Goal: Task Accomplishment & Management: Manage account settings

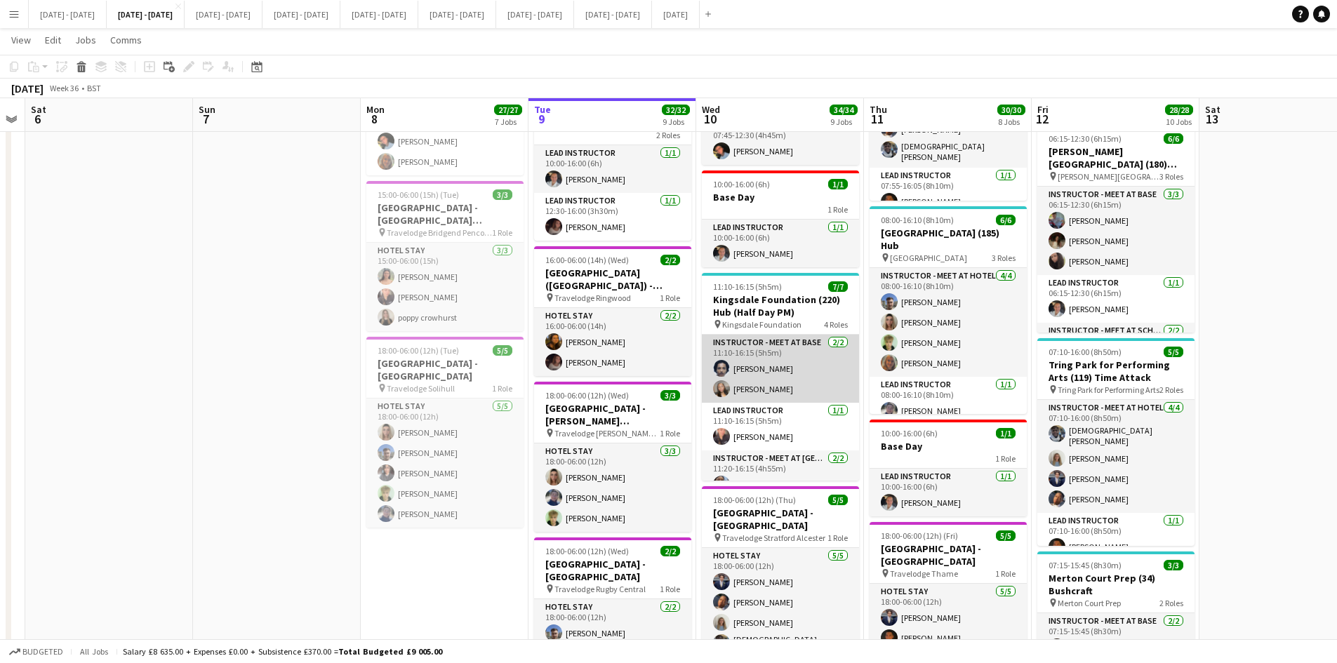
click at [764, 368] on app-card-role "Instructor - Meet at Base [DATE] 11:10-16:15 (5h5m) [PERSON_NAME] [PERSON_NAME]" at bounding box center [780, 369] width 157 height 68
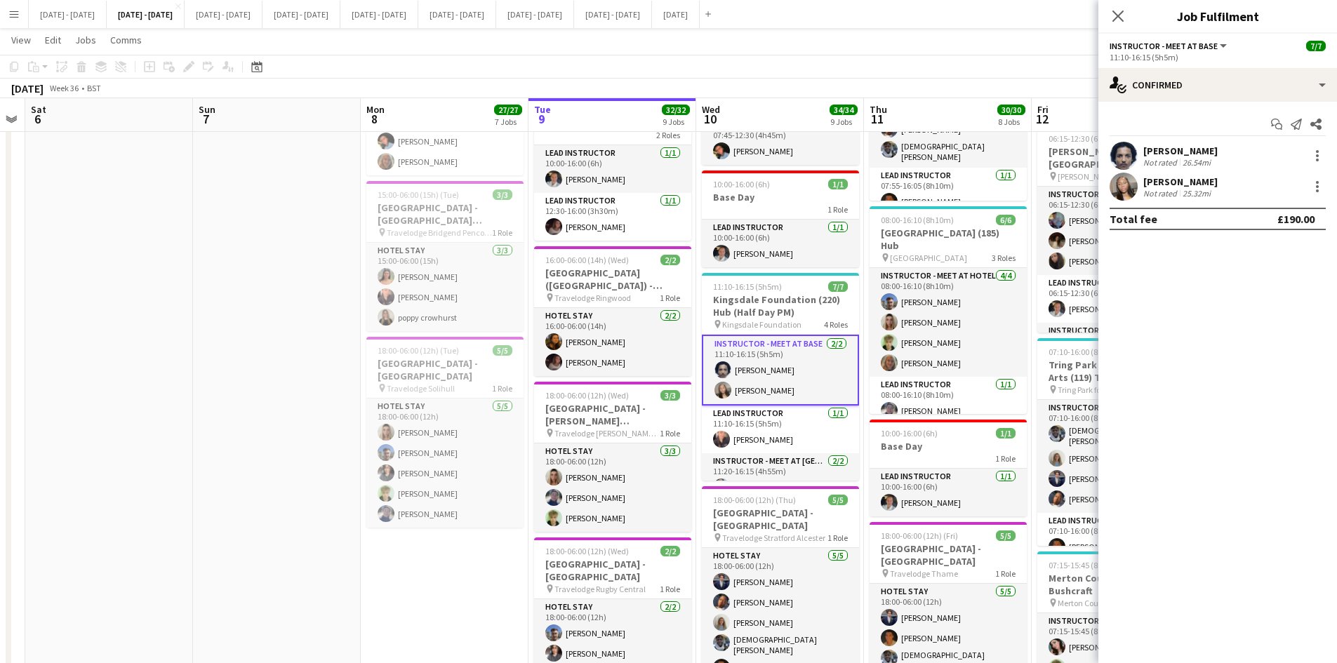
click at [1156, 150] on div "[PERSON_NAME]" at bounding box center [1180, 151] width 74 height 13
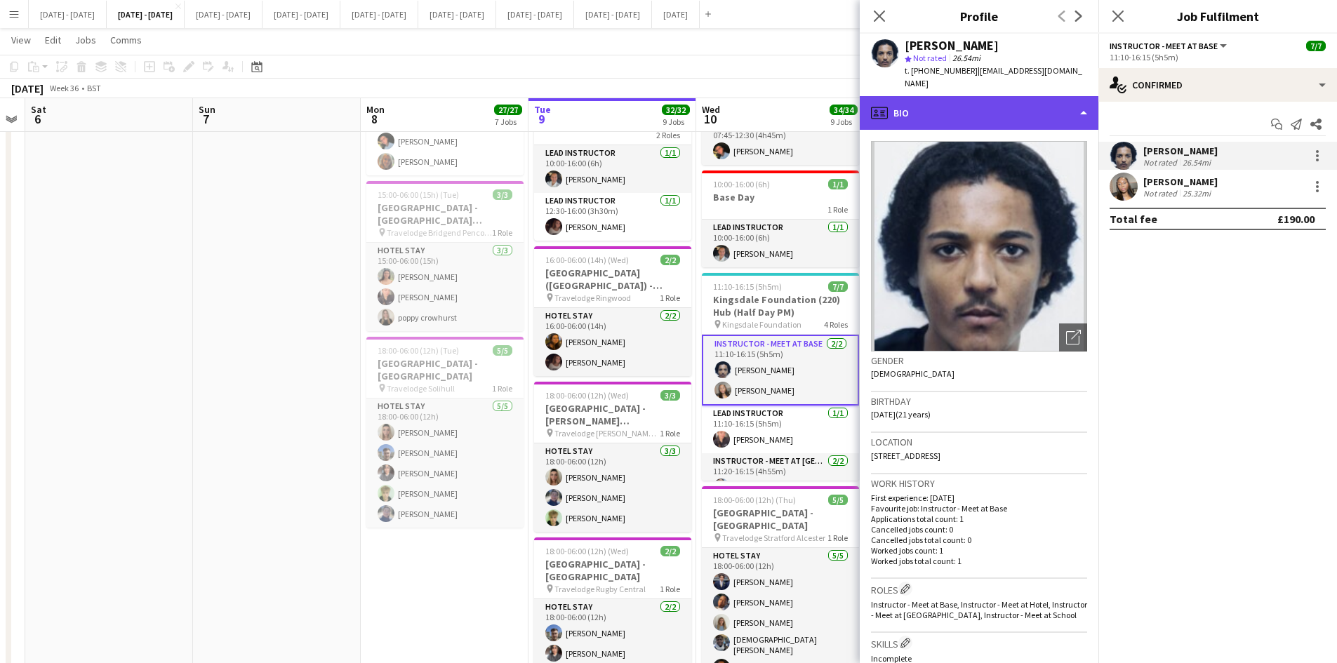
click at [1083, 111] on div "profile Bio" at bounding box center [979, 113] width 239 height 34
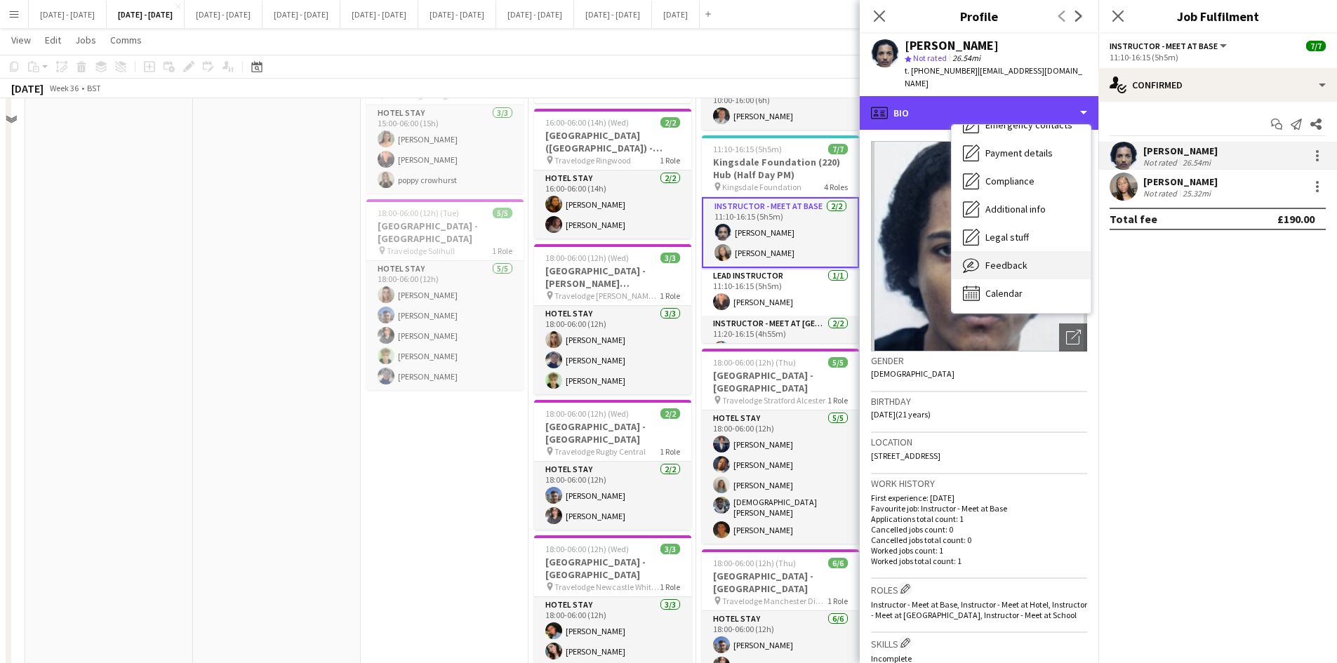
scroll to position [1053, 0]
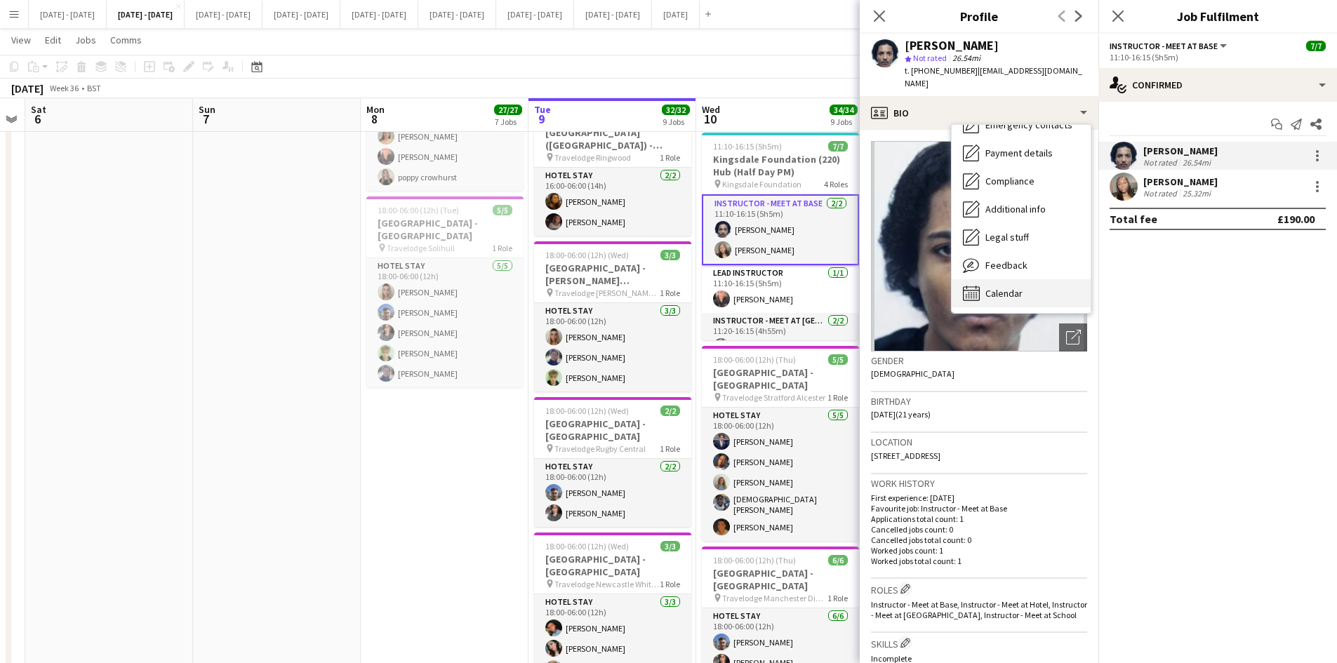
click at [1020, 287] on span "Calendar" at bounding box center [1004, 293] width 37 height 13
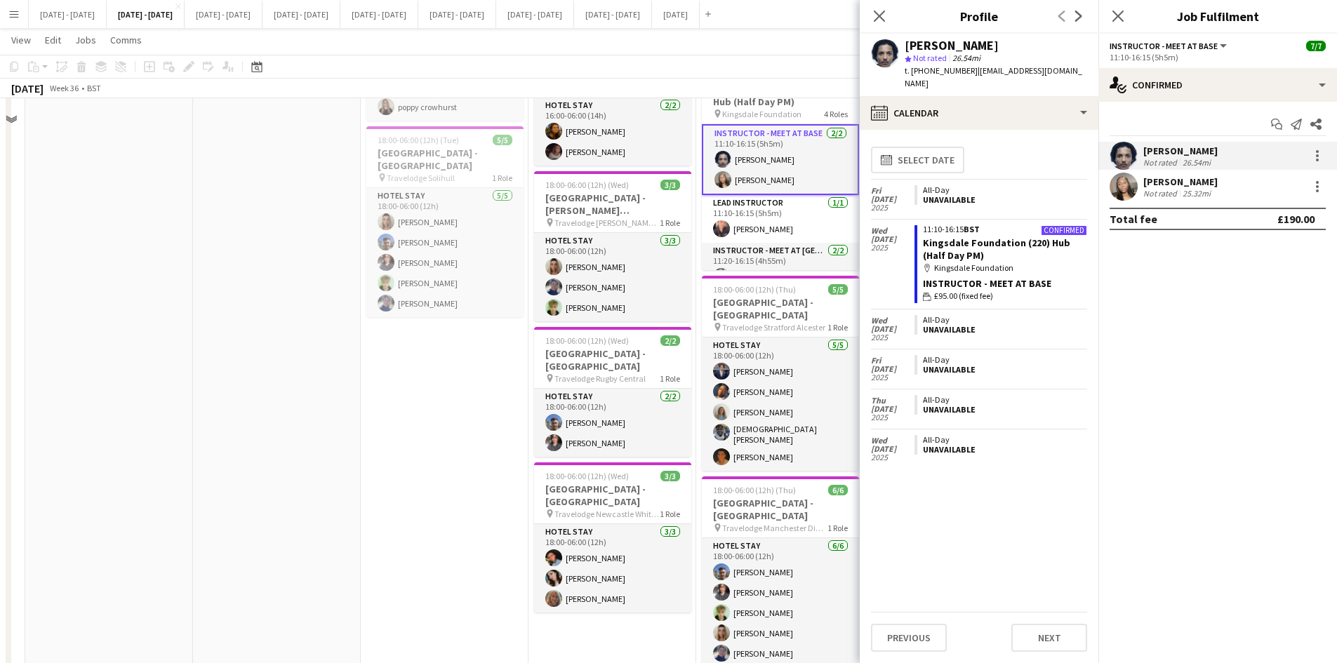
scroll to position [983, 0]
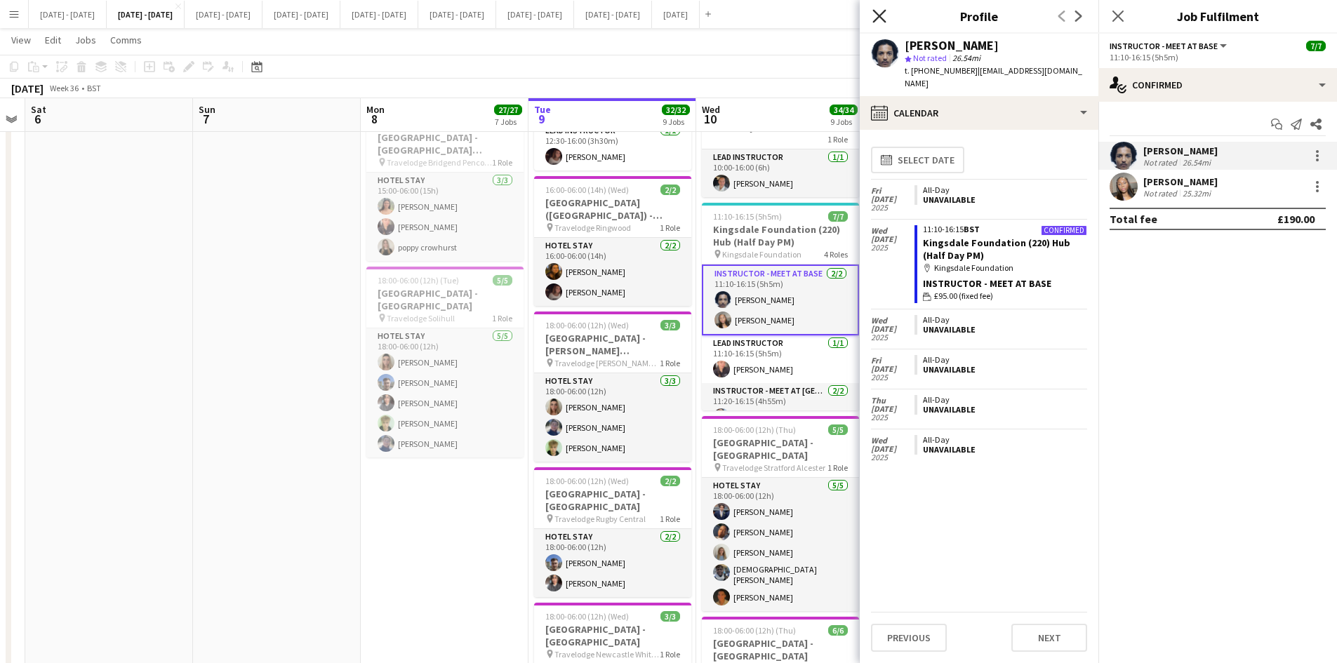
click at [879, 13] on icon "Close pop-in" at bounding box center [879, 15] width 13 height 13
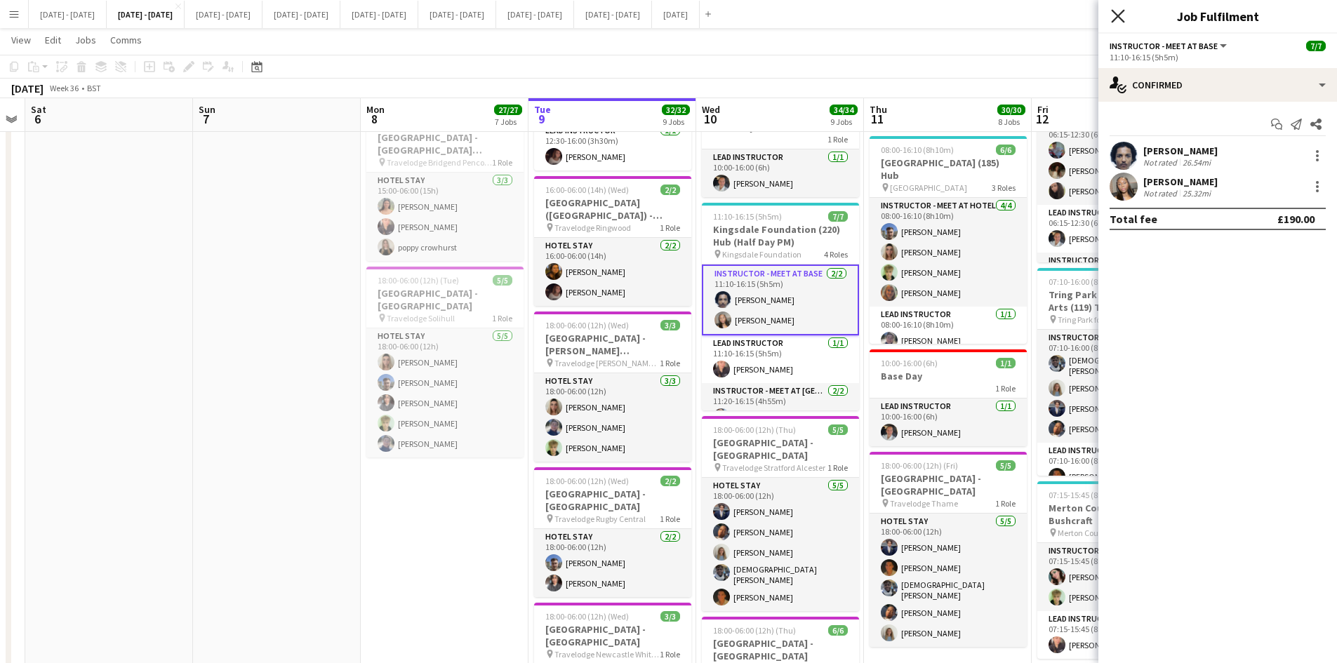
click at [1117, 15] on icon at bounding box center [1117, 15] width 13 height 13
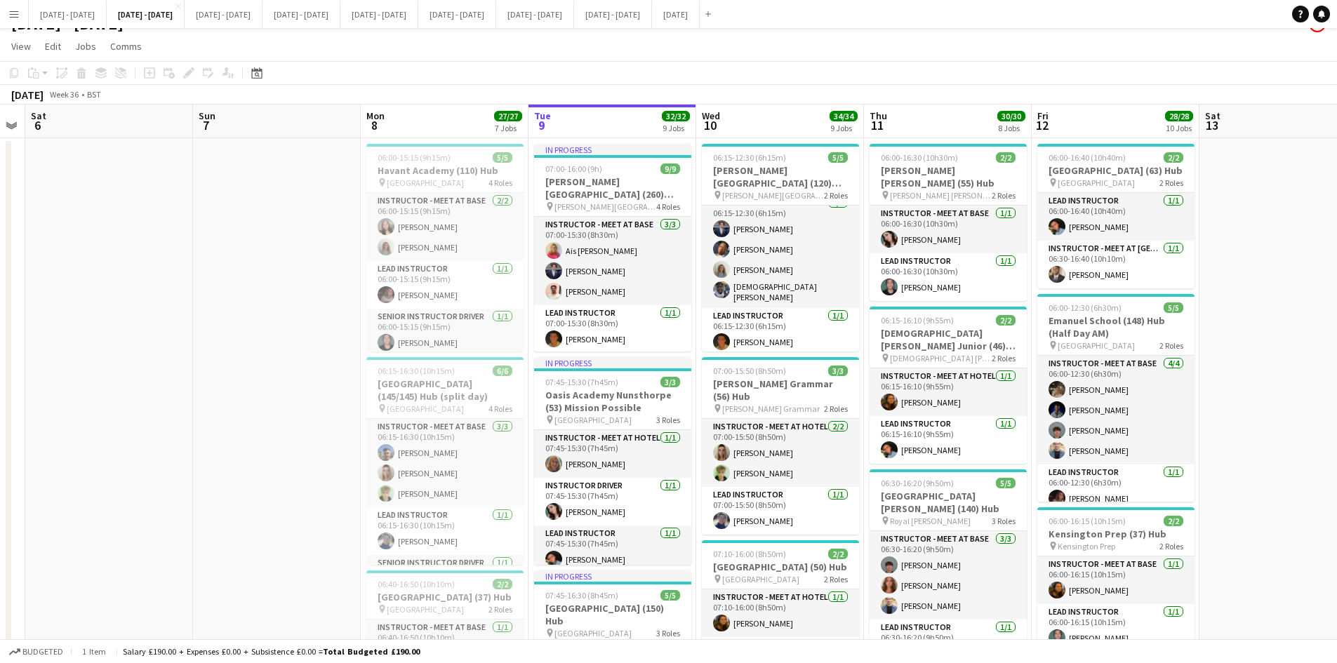
scroll to position [0, 0]
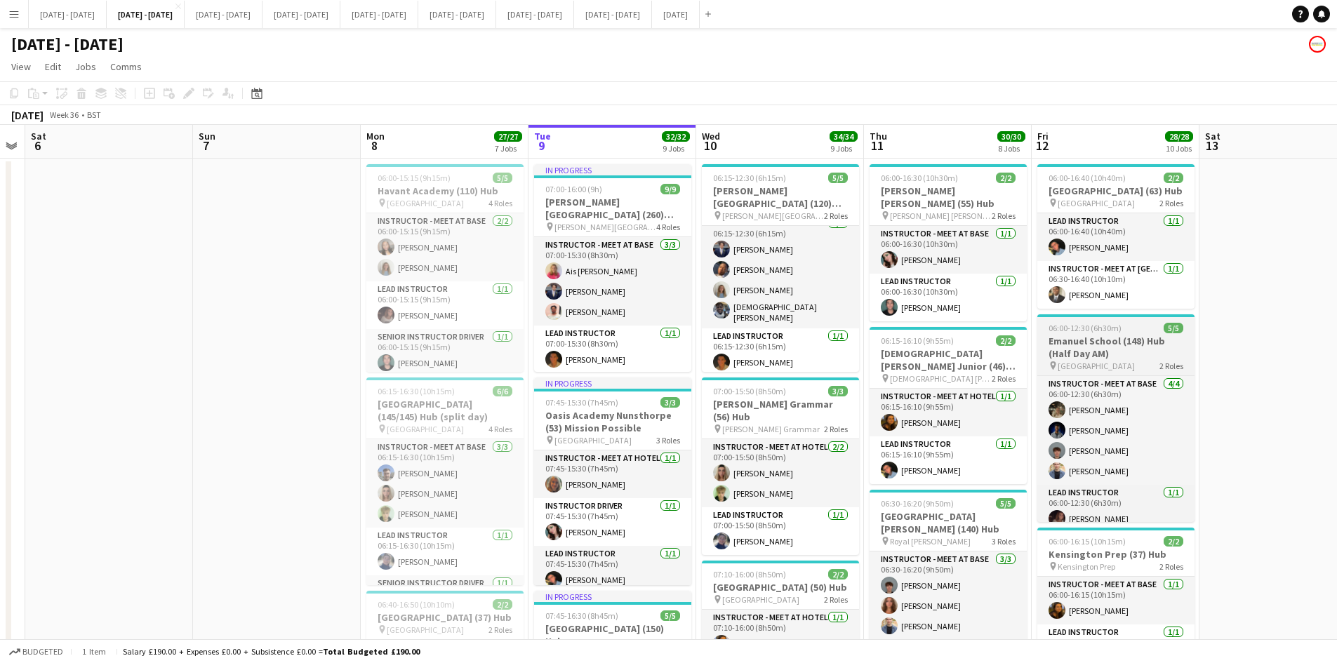
click at [1132, 335] on app-job-card "06:00-12:30 (6h30m) 5/5 Emanuel School (148) Hub (Half Day AM) pin Emanuel Scho…" at bounding box center [1115, 418] width 157 height 208
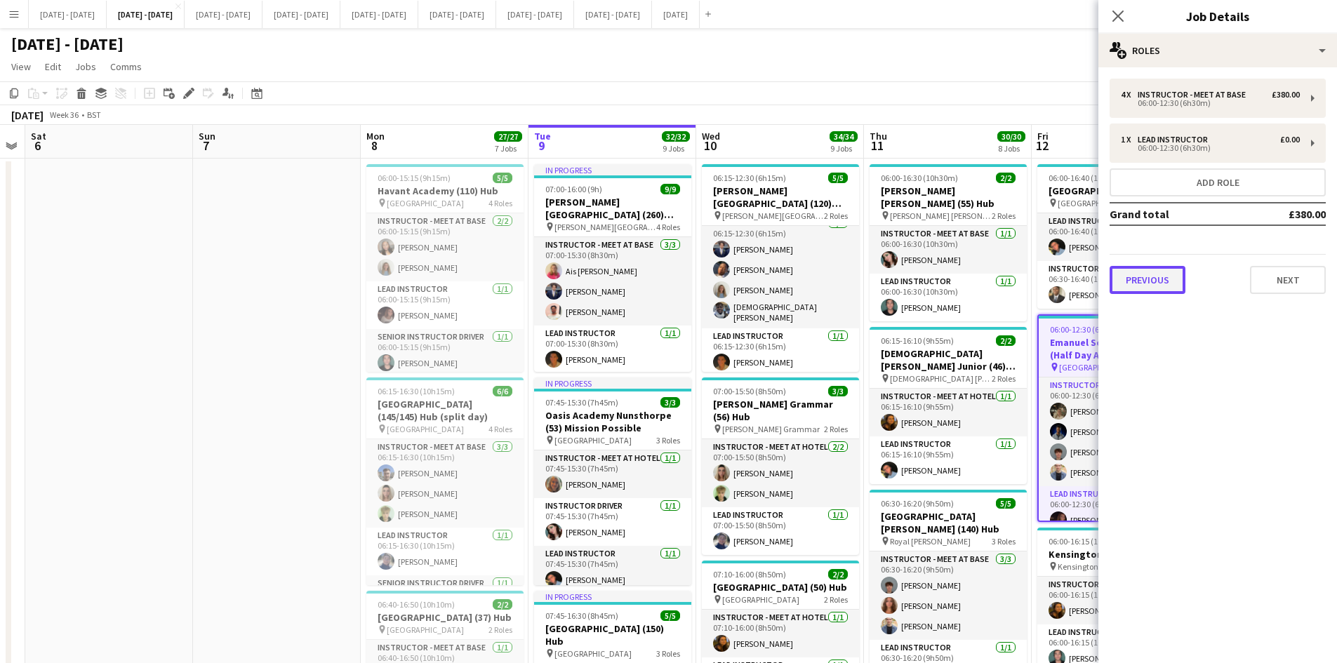
click at [1162, 285] on button "Previous" at bounding box center [1148, 280] width 76 height 28
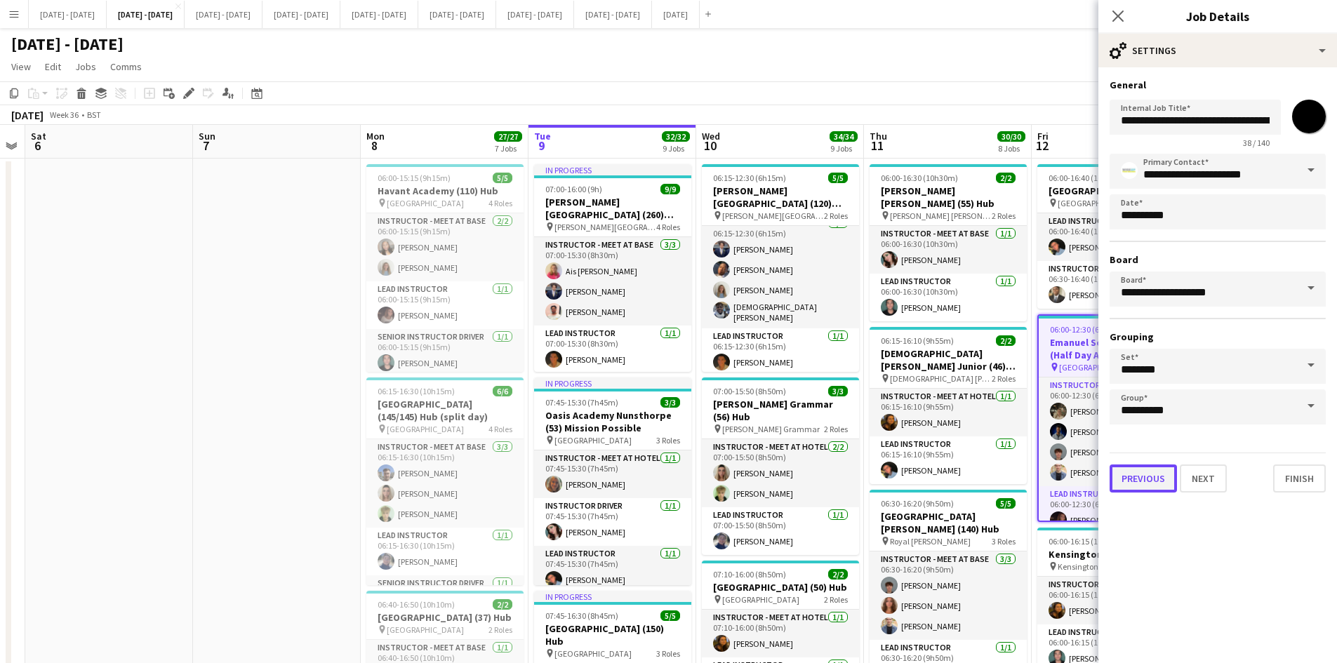
click at [1140, 481] on button "Previous" at bounding box center [1143, 479] width 67 height 28
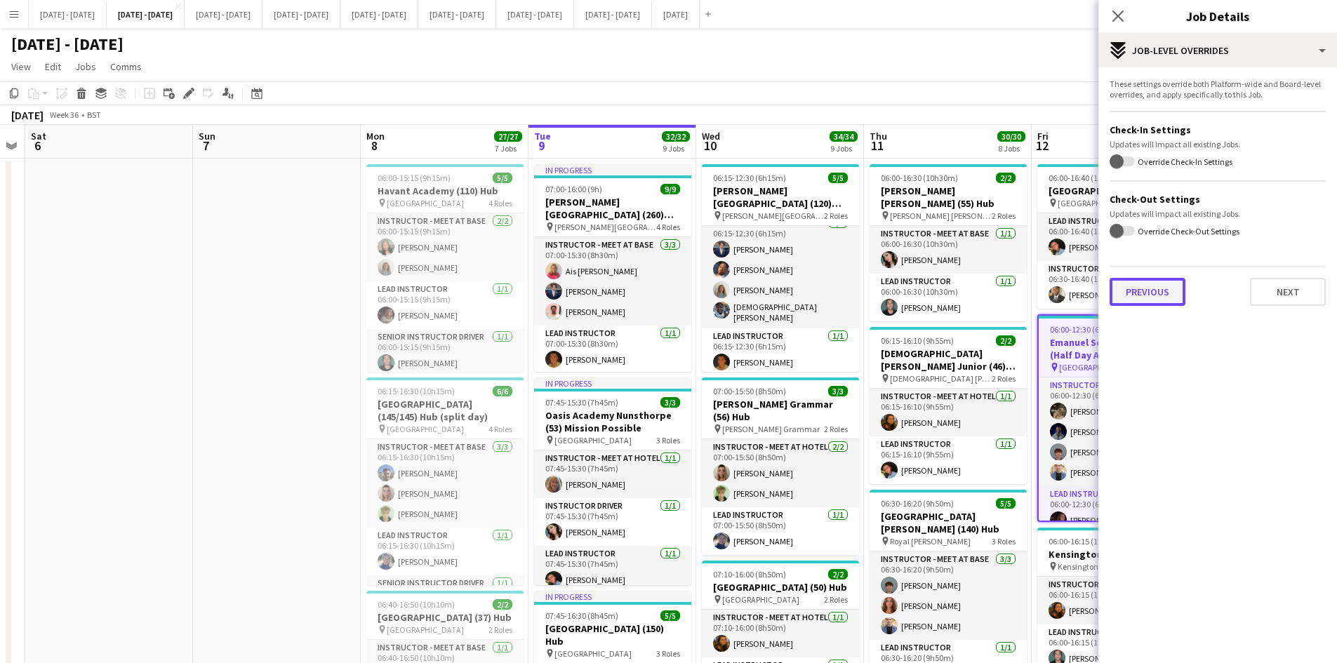
click at [1139, 292] on button "Previous" at bounding box center [1148, 292] width 76 height 28
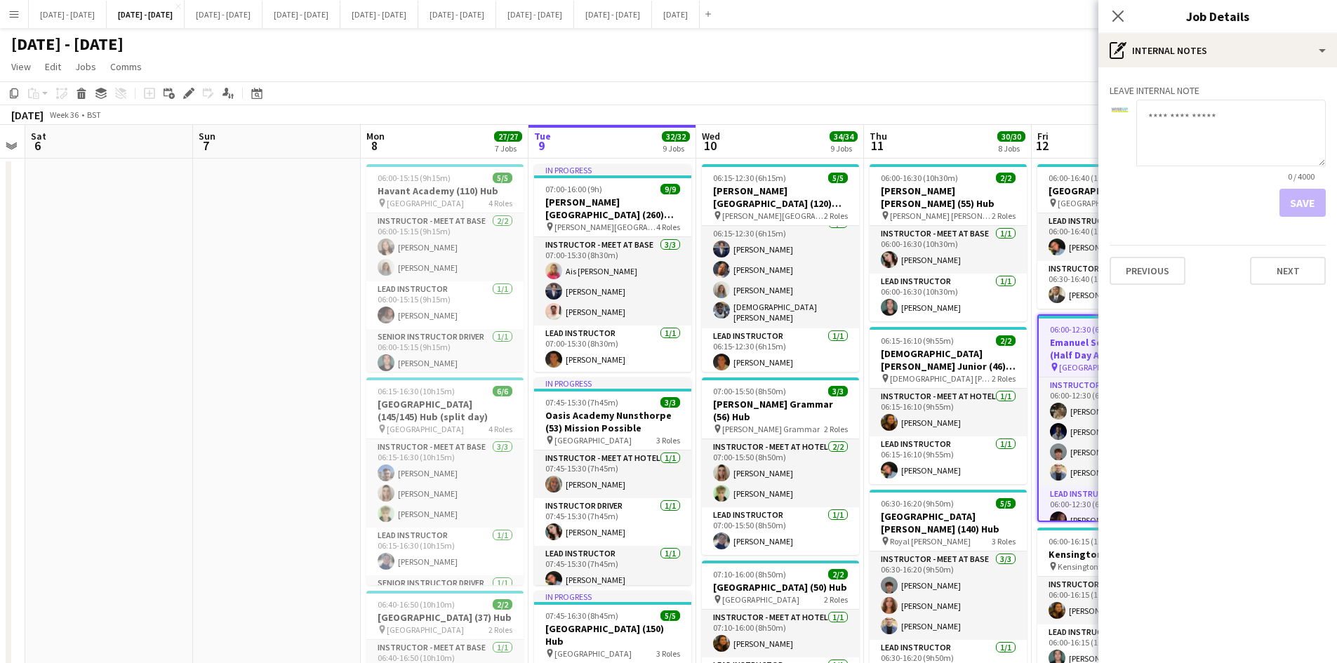
click at [1150, 116] on textarea at bounding box center [1231, 133] width 190 height 67
type textarea "**********"
click at [1304, 206] on button "Save" at bounding box center [1303, 203] width 46 height 28
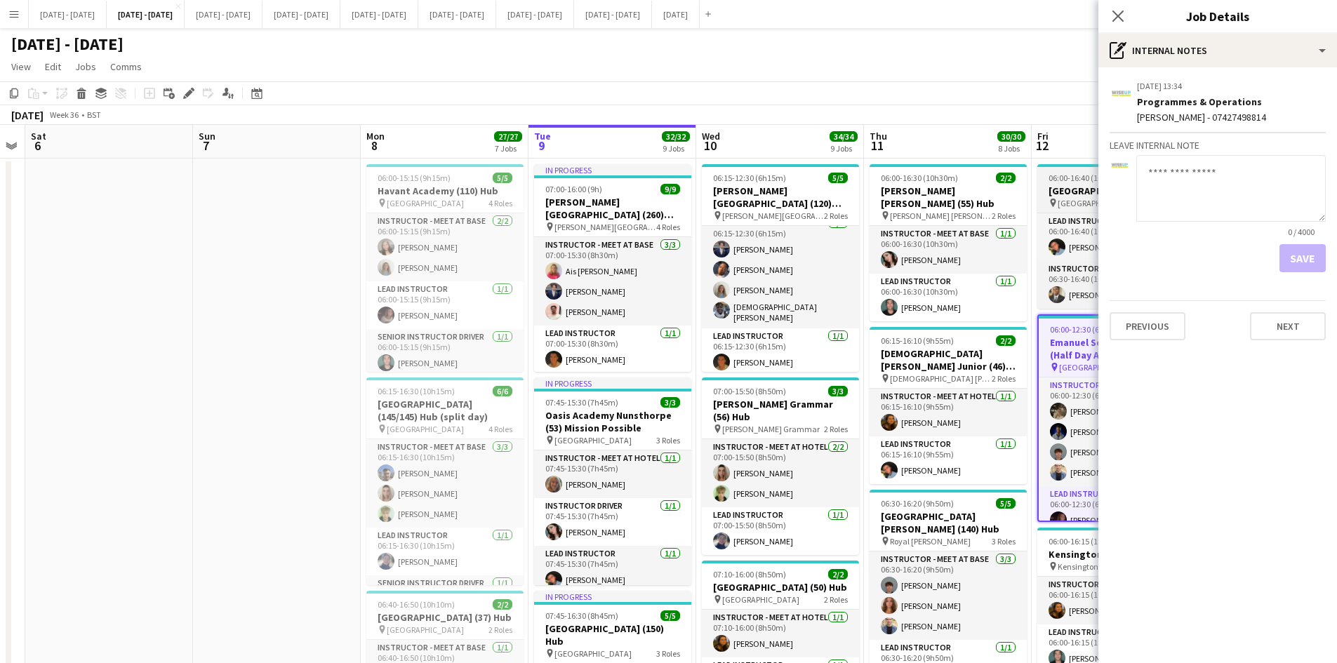
click at [1087, 170] on app-job-card "06:00-16:40 (10h40m) 2/2 [GEOGRAPHIC_DATA] (63) Hub pin [GEOGRAPHIC_DATA] 2 Rol…" at bounding box center [1115, 236] width 157 height 145
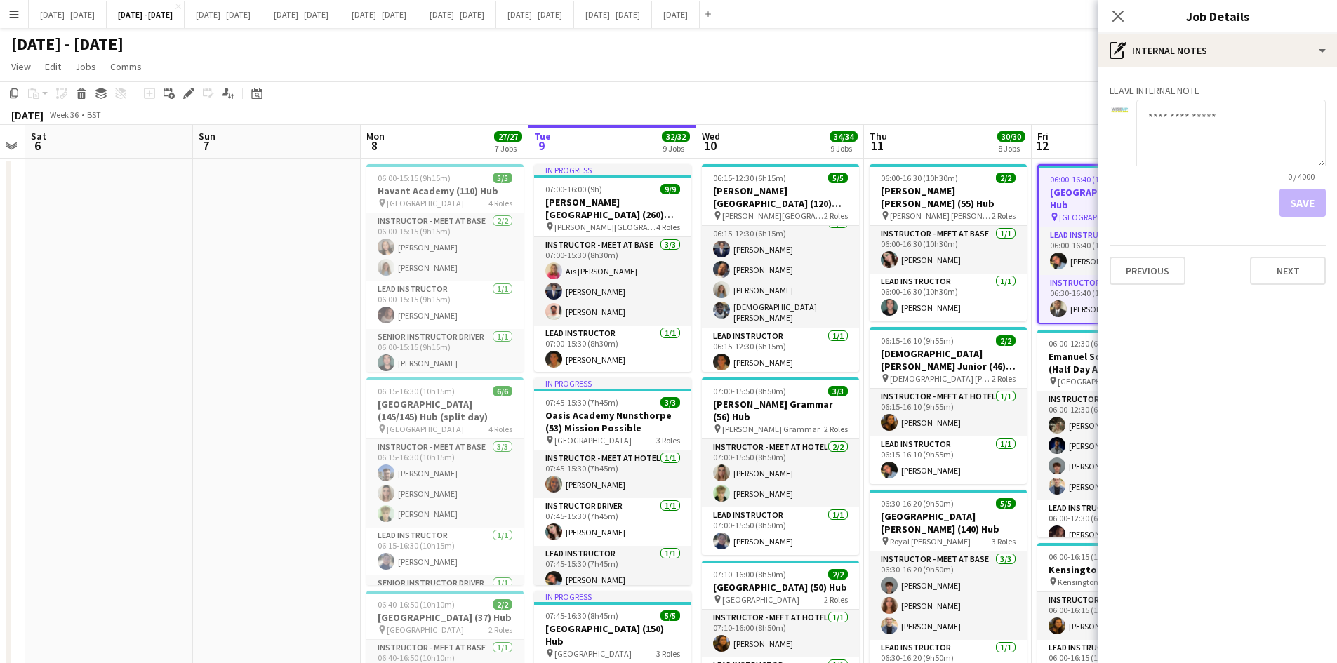
click at [1161, 115] on textarea at bounding box center [1231, 133] width 190 height 67
type textarea "*"
type textarea "**********"
click at [1294, 203] on button "Save" at bounding box center [1303, 203] width 46 height 28
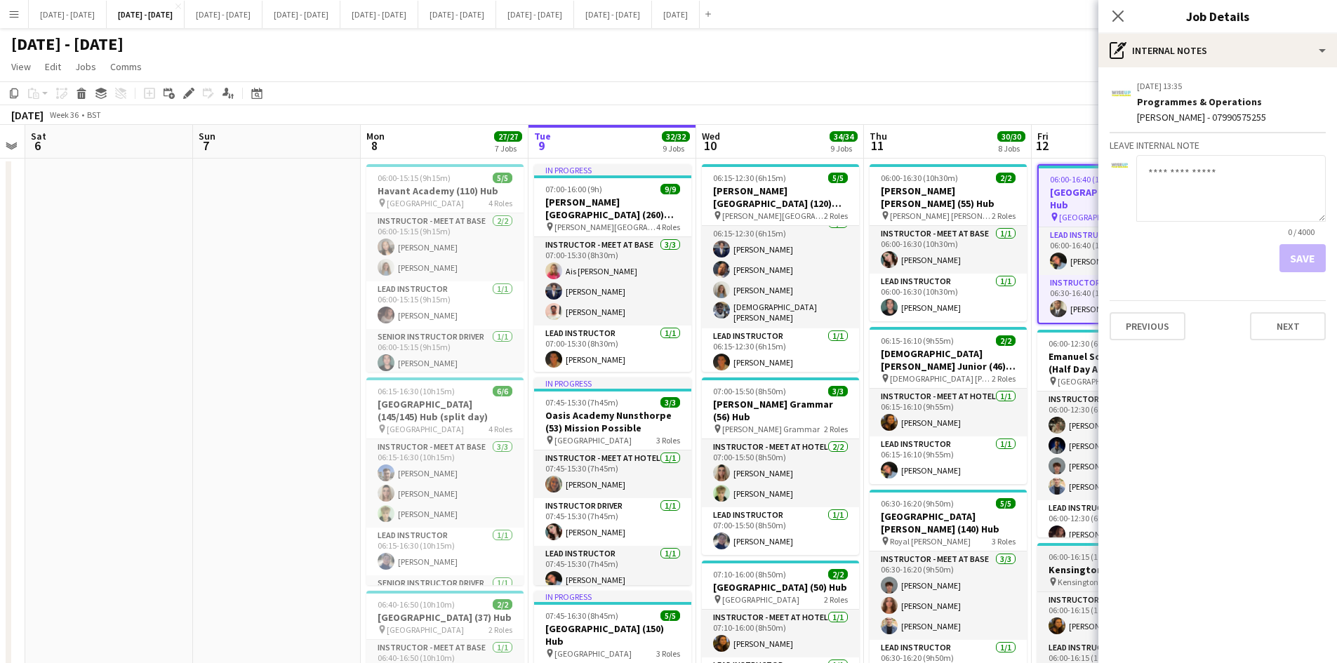
click at [1086, 553] on span "06:00-16:15 (10h15m)" at bounding box center [1087, 557] width 77 height 11
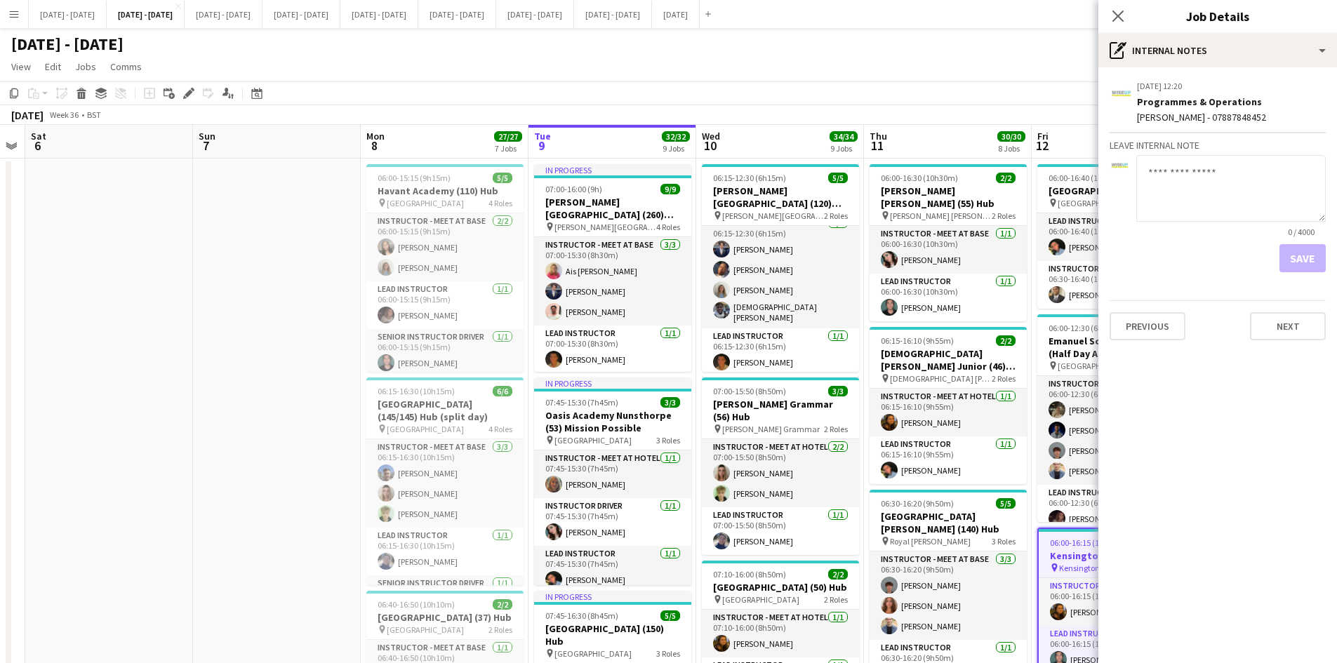
click at [1149, 173] on textarea at bounding box center [1231, 188] width 190 height 67
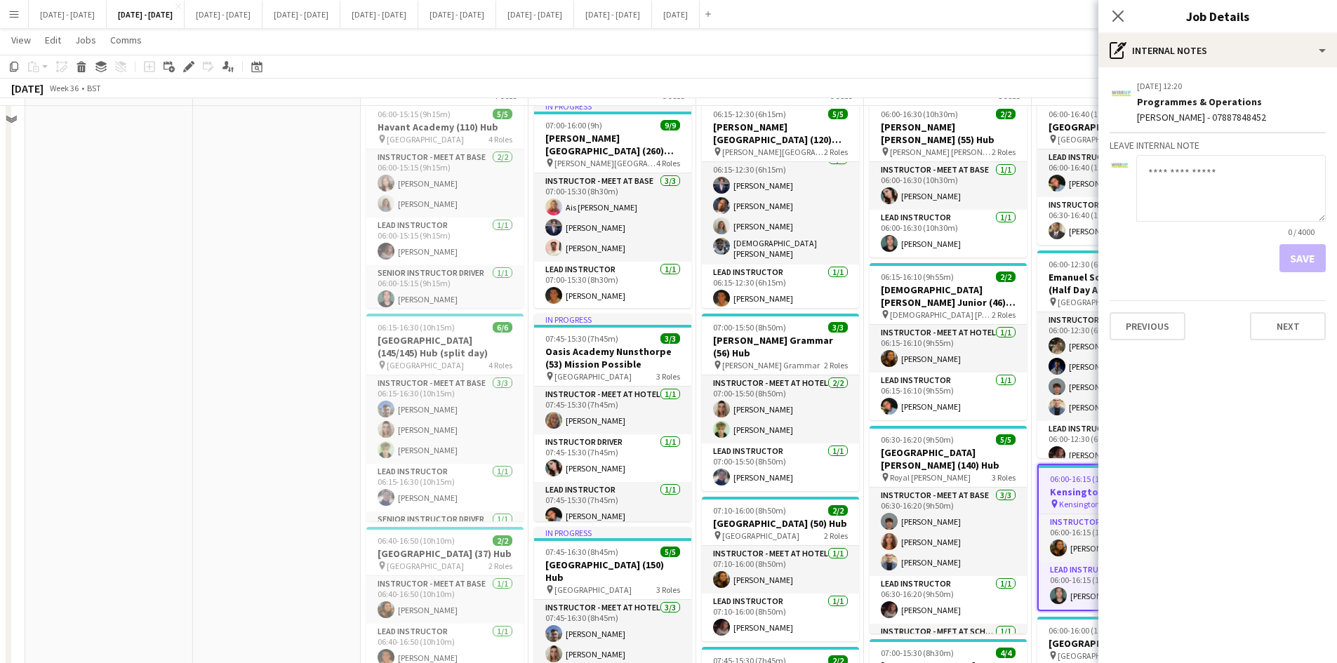
scroll to position [70, 0]
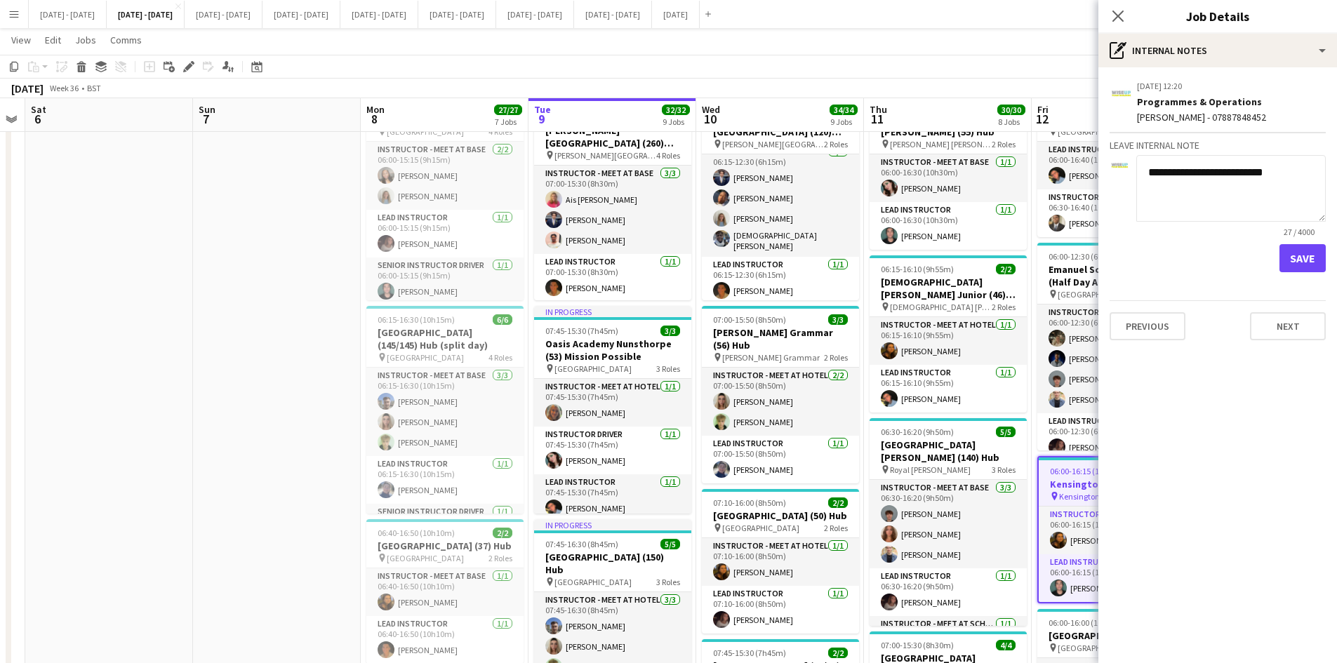
type textarea "**********"
click at [1299, 251] on button "Save" at bounding box center [1303, 258] width 46 height 28
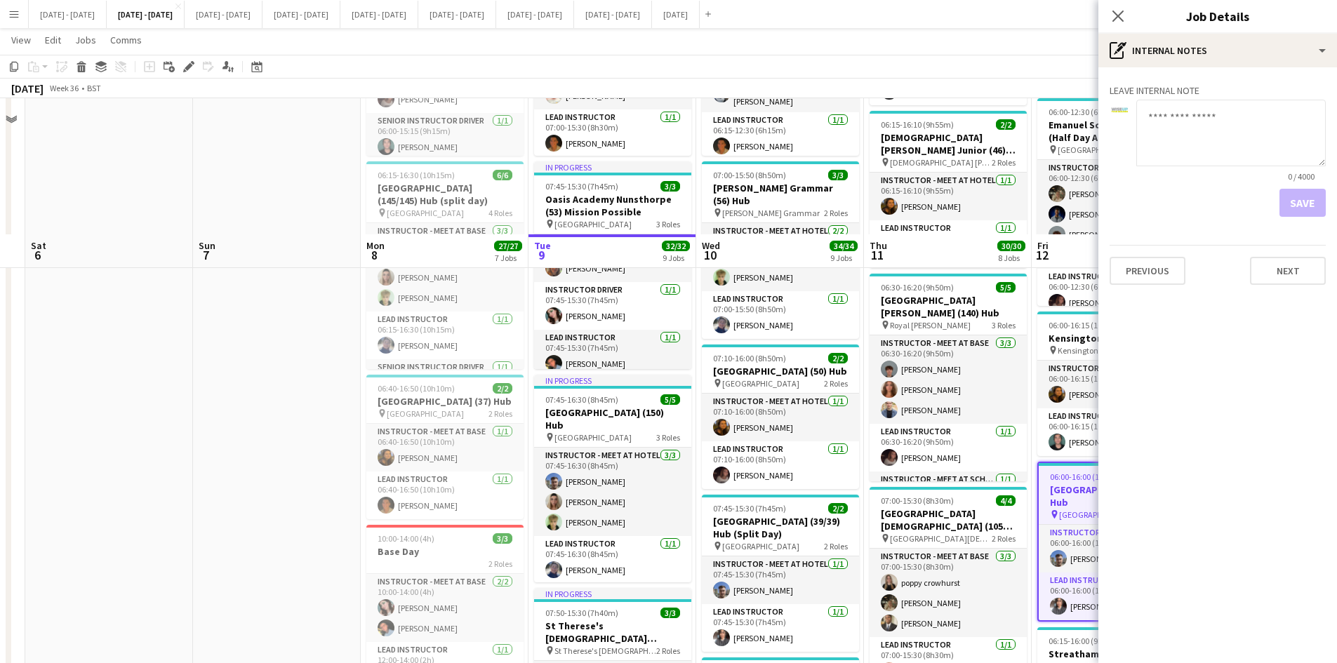
scroll to position [351, 0]
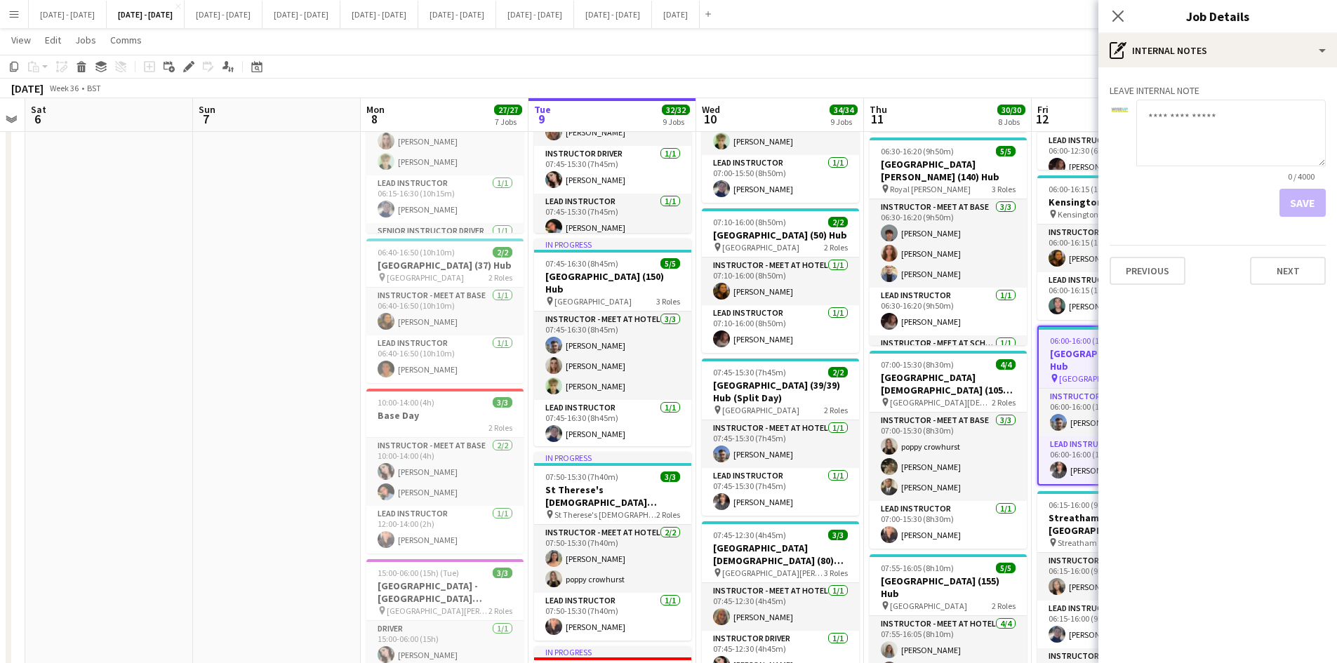
click at [1153, 114] on textarea at bounding box center [1231, 133] width 190 height 67
type textarea "**********"
click at [1296, 204] on button "Save" at bounding box center [1303, 203] width 46 height 28
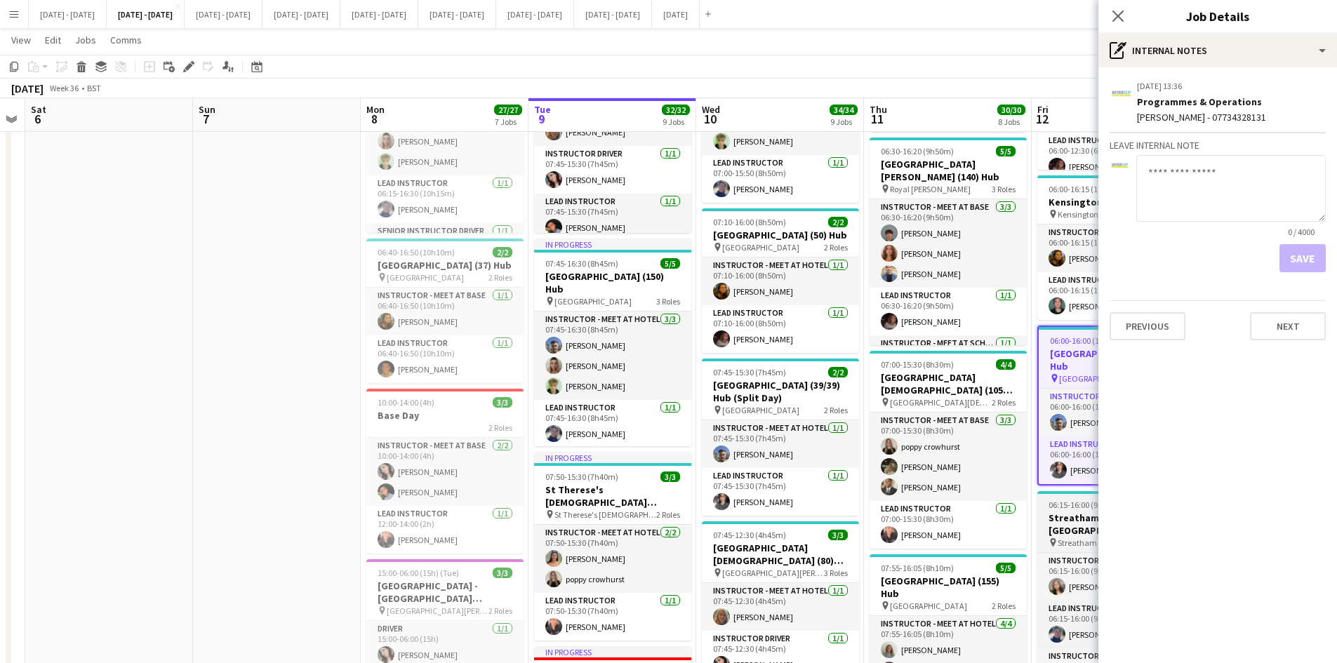
click at [1076, 498] on app-job-card "06:15-16:00 (9h45m) 3/3 Streatham & [GEOGRAPHIC_DATA] (90) Hub pin [GEOGRAPHIC_…" at bounding box center [1115, 593] width 157 height 205
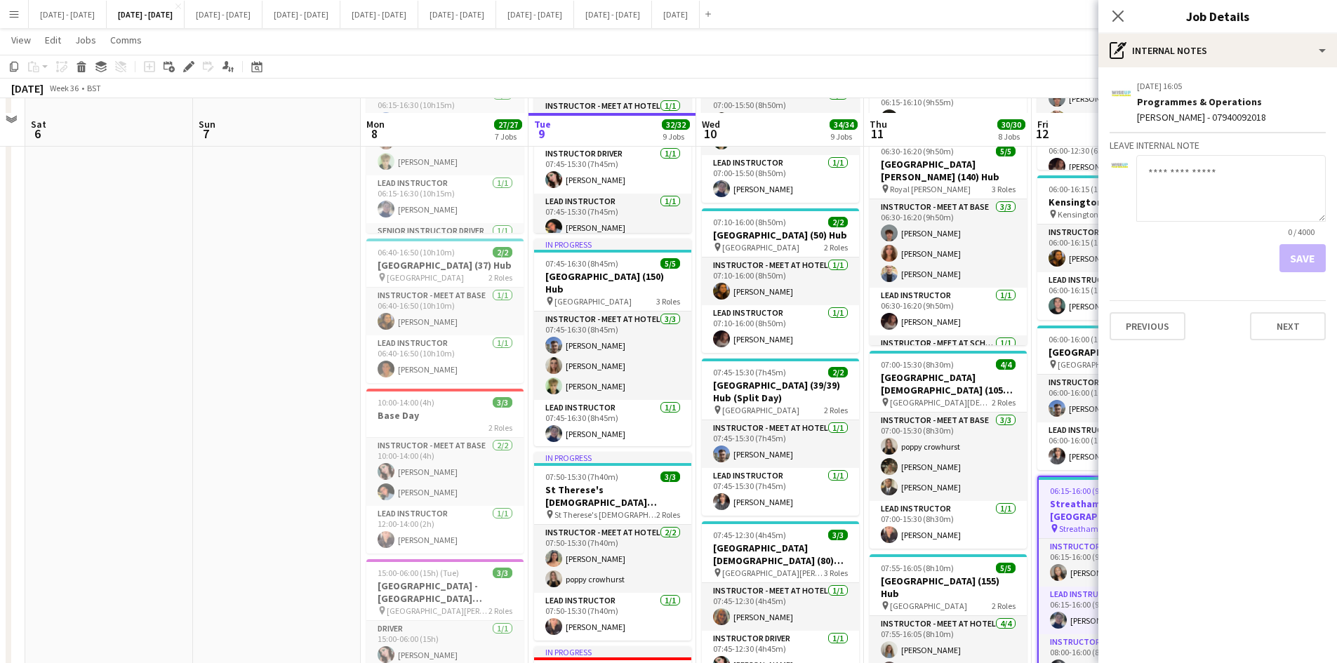
scroll to position [562, 0]
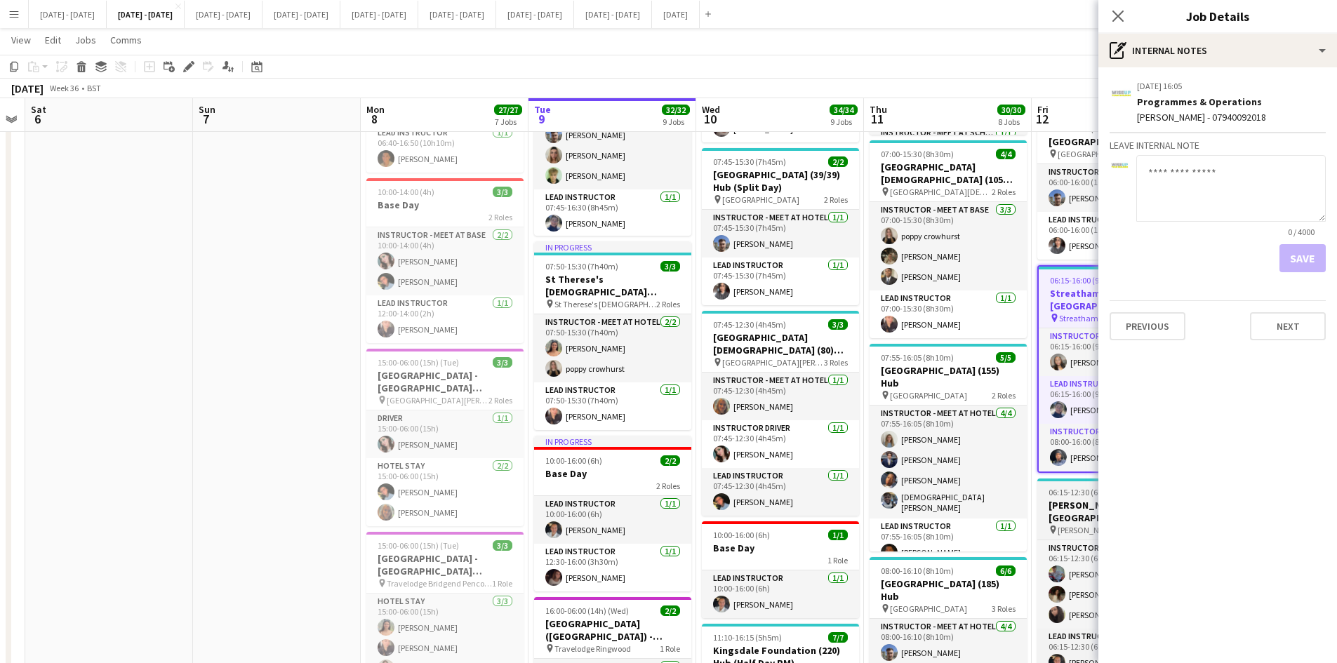
click at [1080, 496] on app-job-card "06:15-12:30 (6h15m) 6/6 [PERSON_NAME][GEOGRAPHIC_DATA] (180) Hub (Half Day AM) …" at bounding box center [1115, 583] width 157 height 208
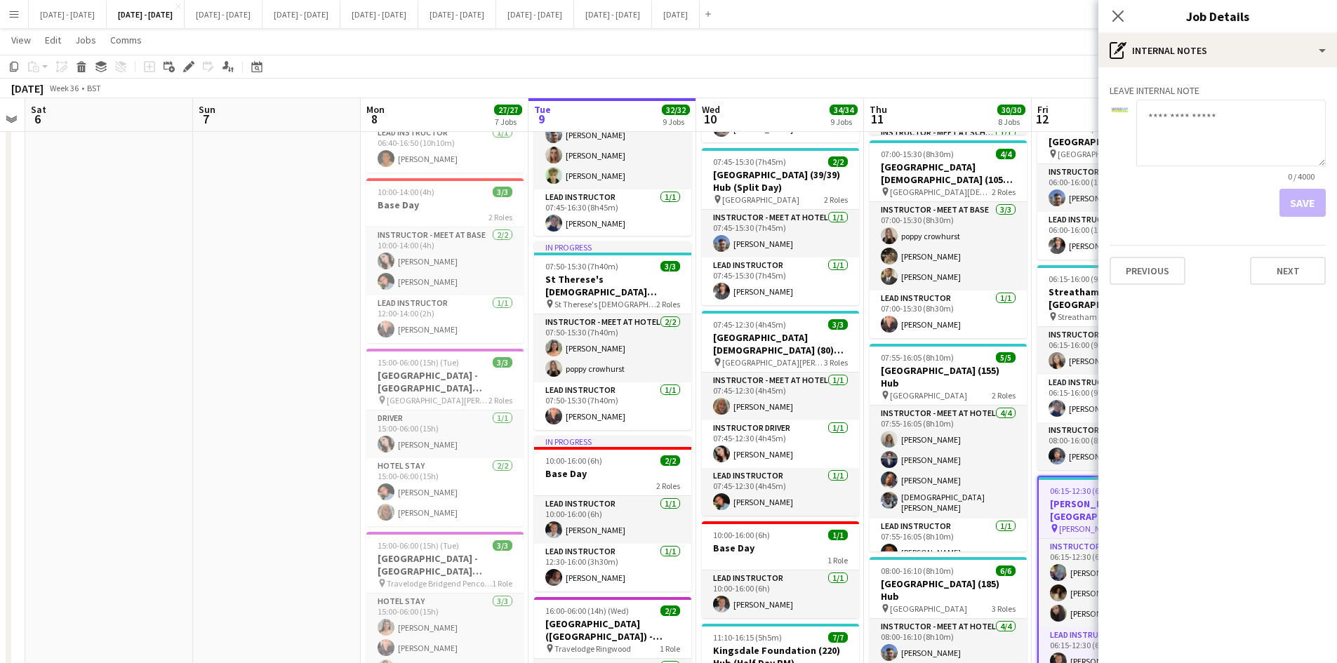
click at [1148, 110] on textarea at bounding box center [1231, 133] width 190 height 67
type textarea "*"
type textarea "**********"
click at [1299, 200] on button "Save" at bounding box center [1303, 203] width 46 height 28
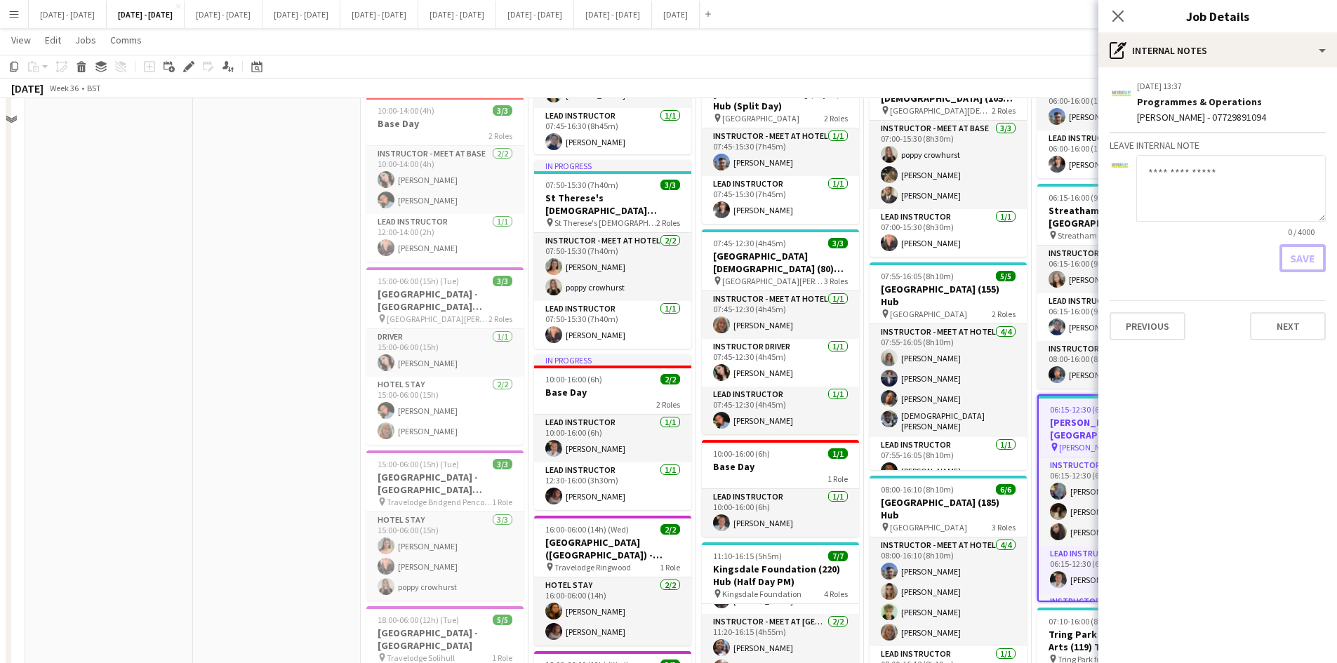
scroll to position [842, 0]
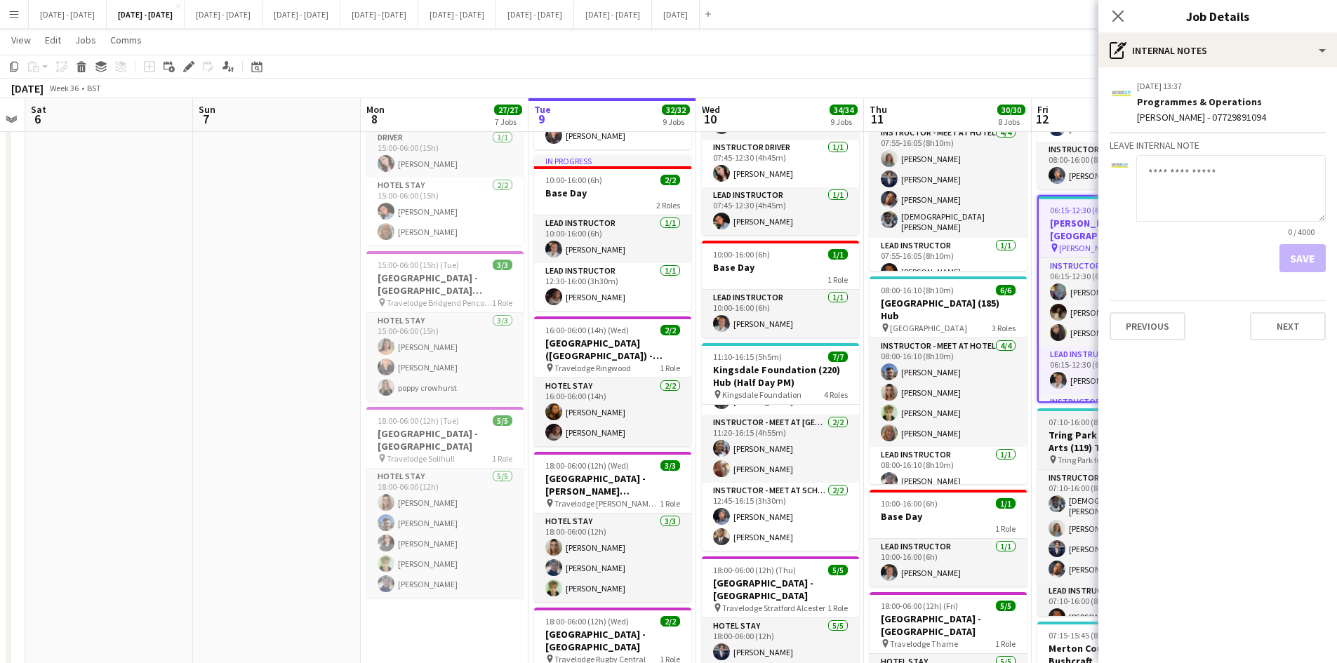
click at [1076, 426] on app-job-card "07:10-16:00 (8h50m) 5/5 Tring Park for Performing Arts (119) Time Attack pin Tr…" at bounding box center [1115, 513] width 157 height 208
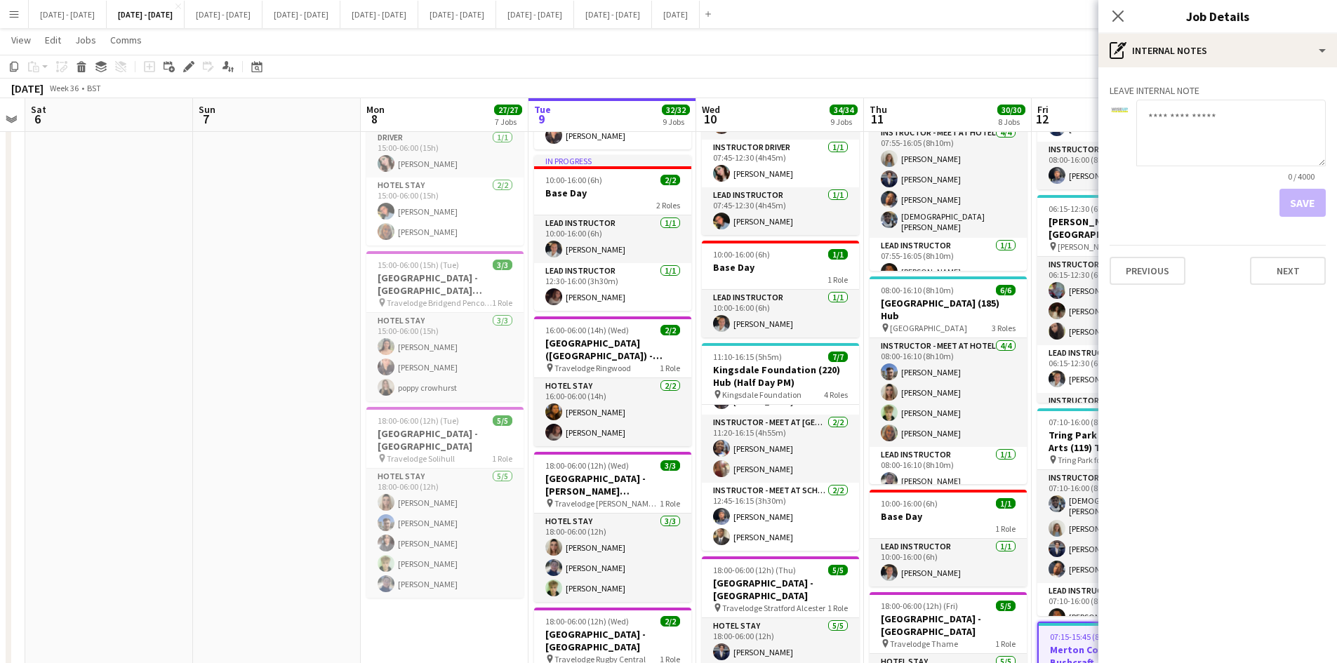
click at [1152, 143] on textarea at bounding box center [1231, 133] width 190 height 67
type textarea "**********"
click at [1297, 196] on button "Save" at bounding box center [1303, 203] width 46 height 28
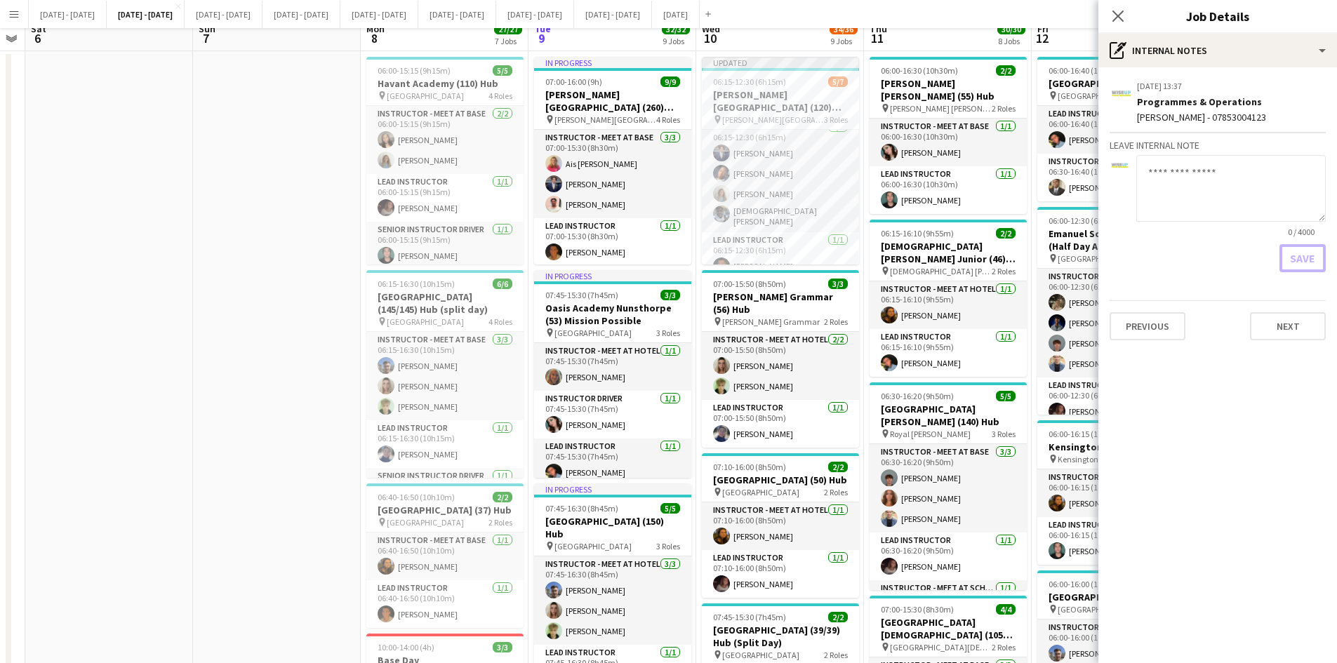
scroll to position [0, 0]
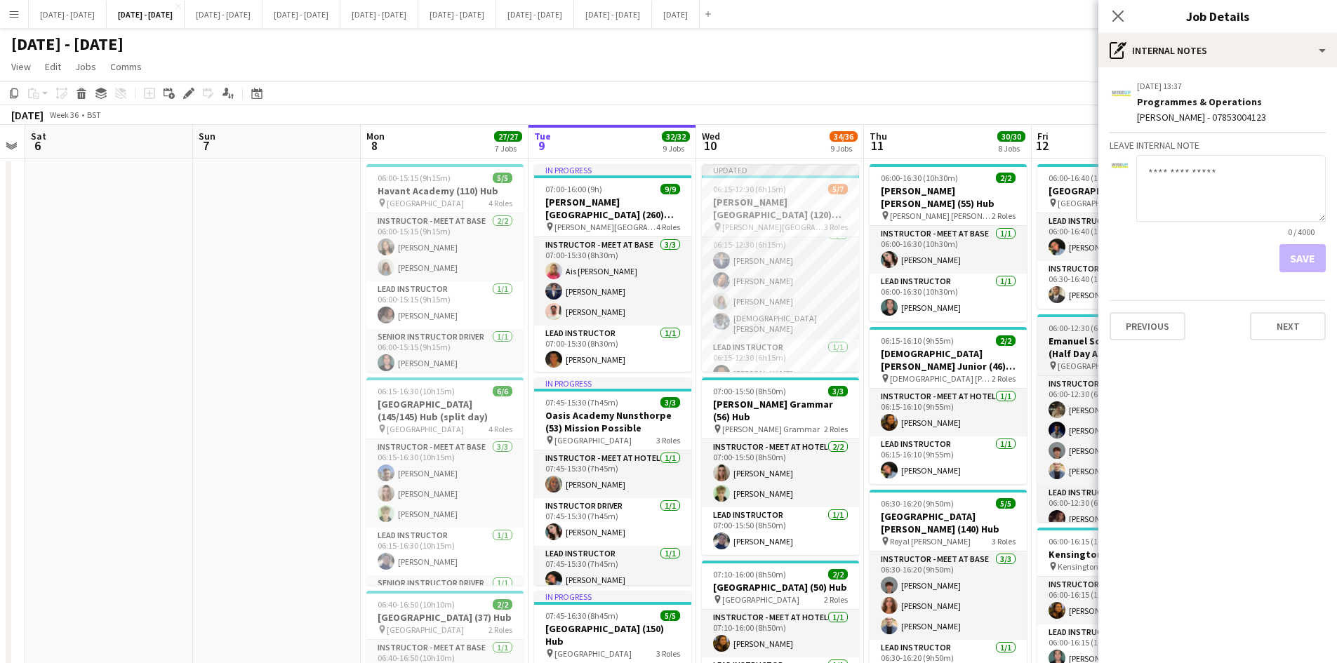
click at [1075, 332] on app-job-card "06:00-12:30 (6h30m) 5/5 Emanuel School (148) Hub (Half Day AM) pin Emanuel Scho…" at bounding box center [1115, 418] width 157 height 208
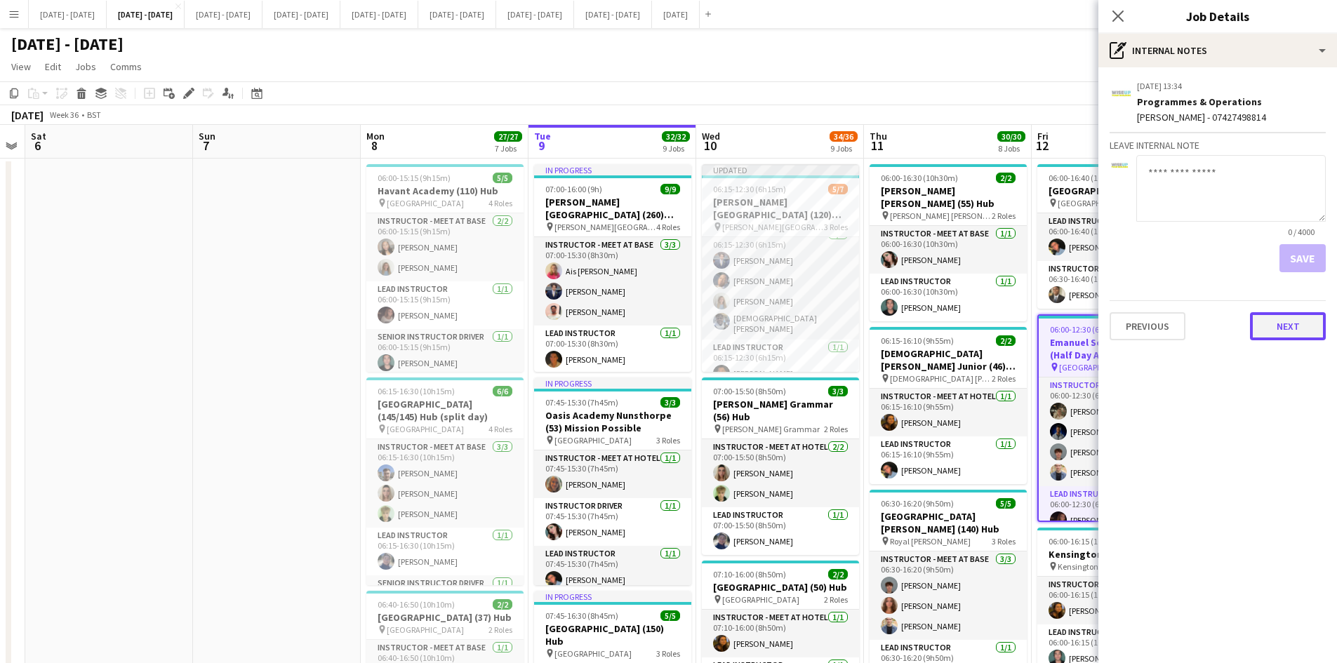
click at [1275, 329] on button "Next" at bounding box center [1288, 326] width 76 height 28
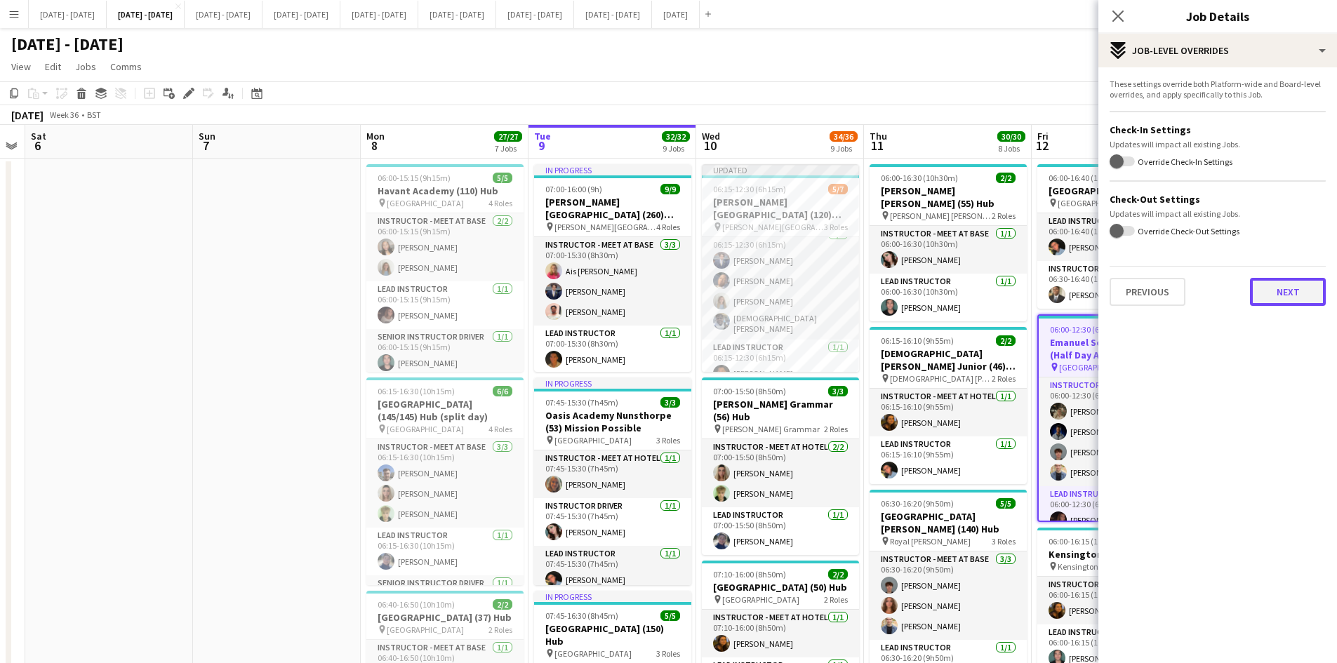
click at [1273, 296] on button "Next" at bounding box center [1288, 292] width 76 height 28
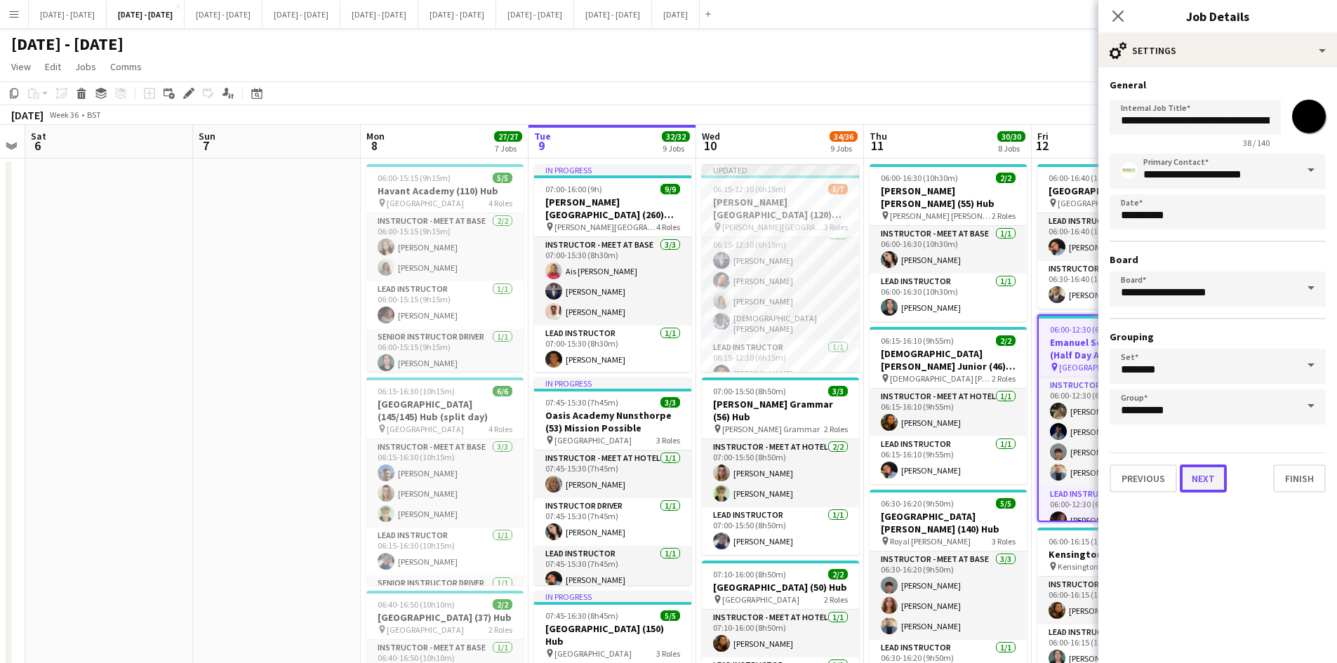
click at [1190, 484] on button "Next" at bounding box center [1203, 479] width 47 height 28
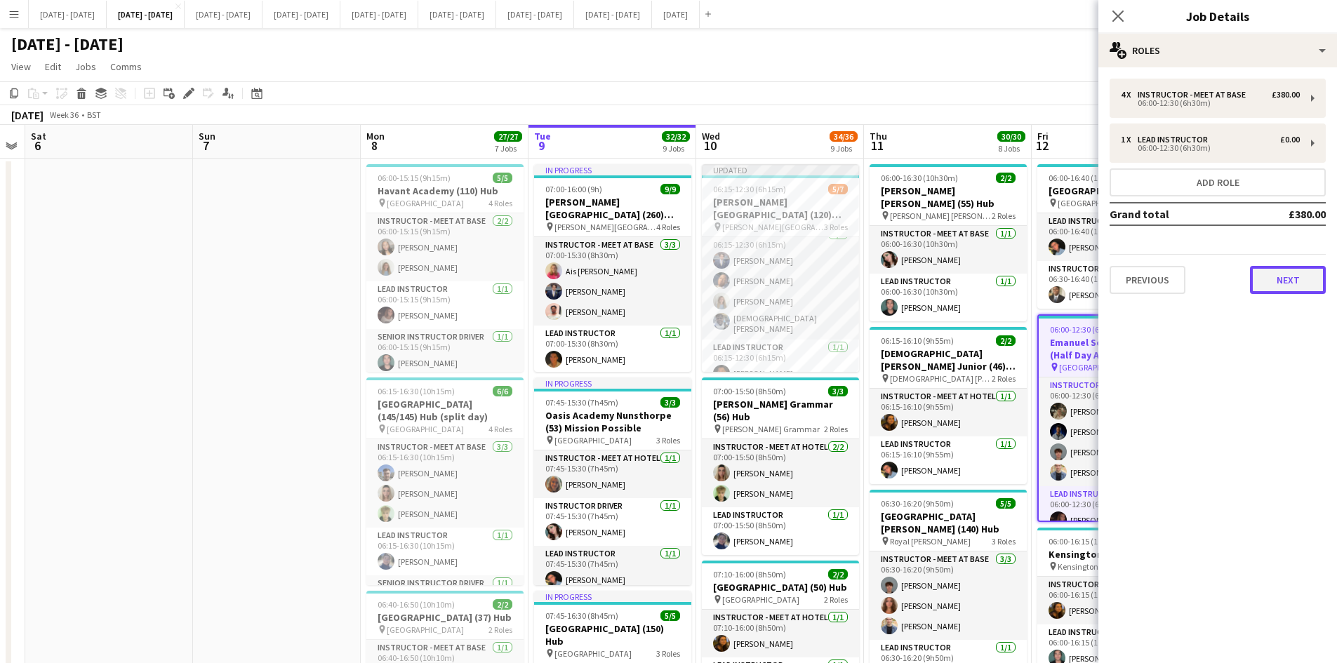
click at [1266, 274] on button "Next" at bounding box center [1288, 280] width 76 height 28
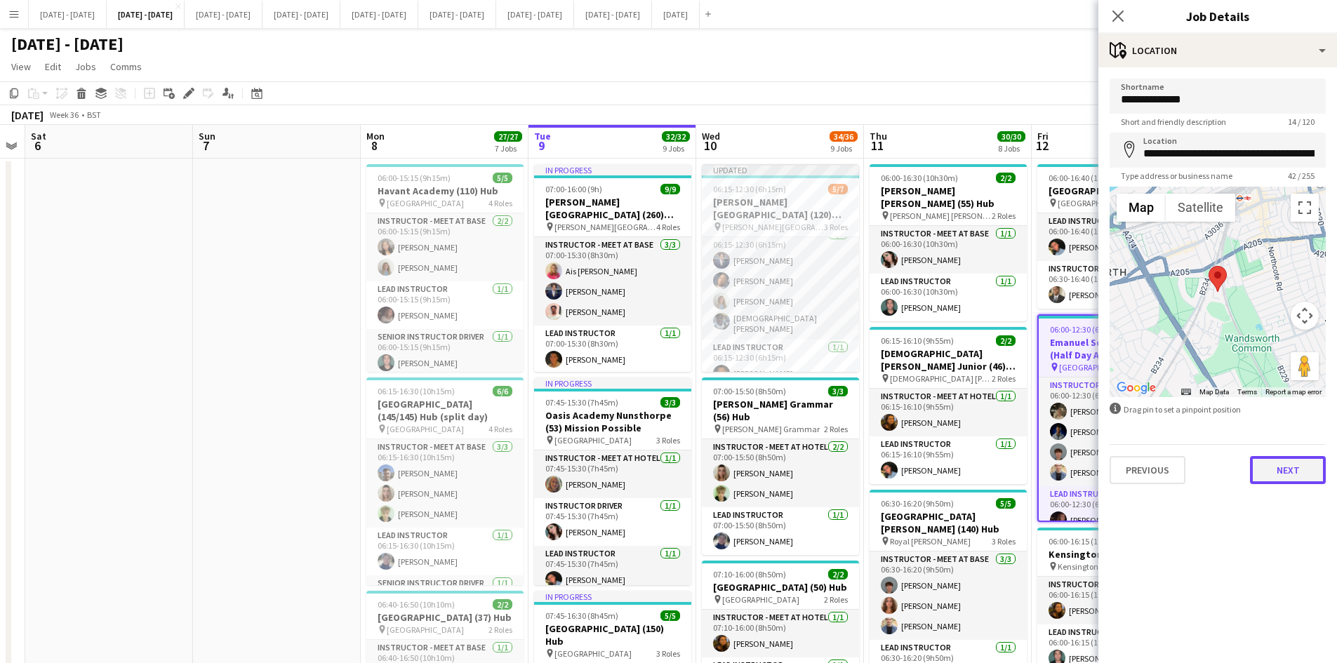
click at [1284, 467] on button "Next" at bounding box center [1288, 470] width 76 height 28
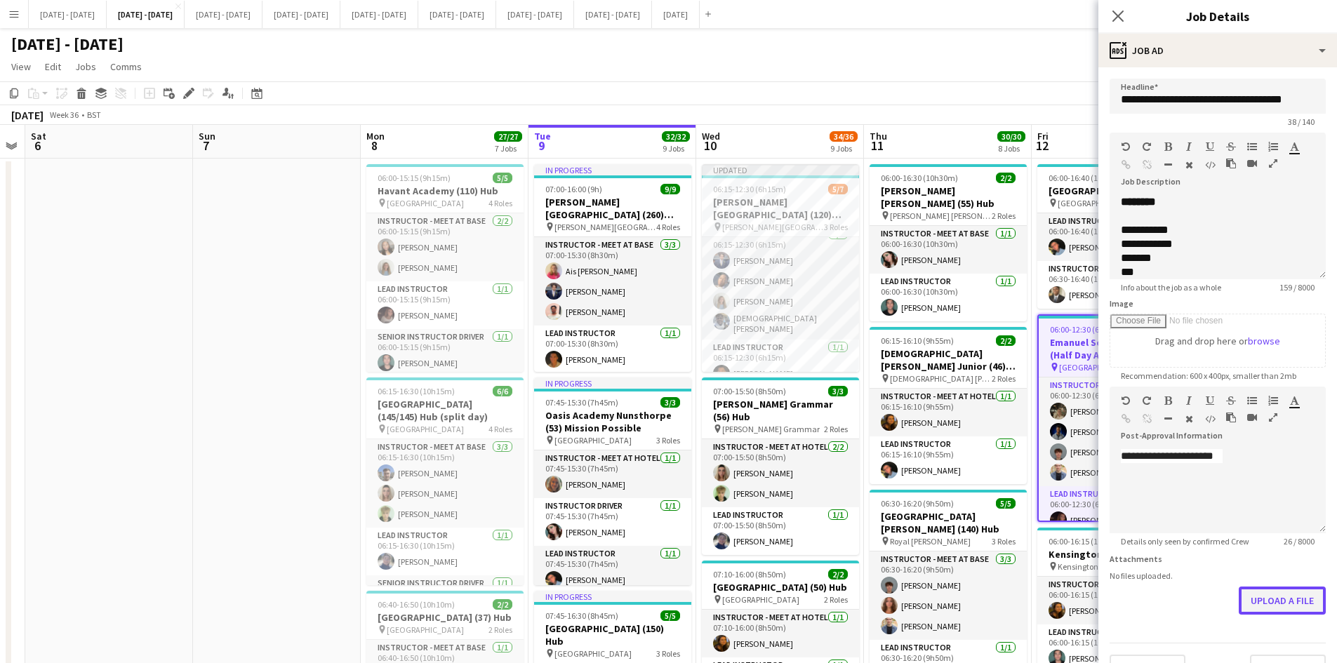
click at [1245, 643] on form "**********" at bounding box center [1218, 381] width 239 height 604
click at [1242, 596] on button "Upload a file" at bounding box center [1282, 601] width 87 height 28
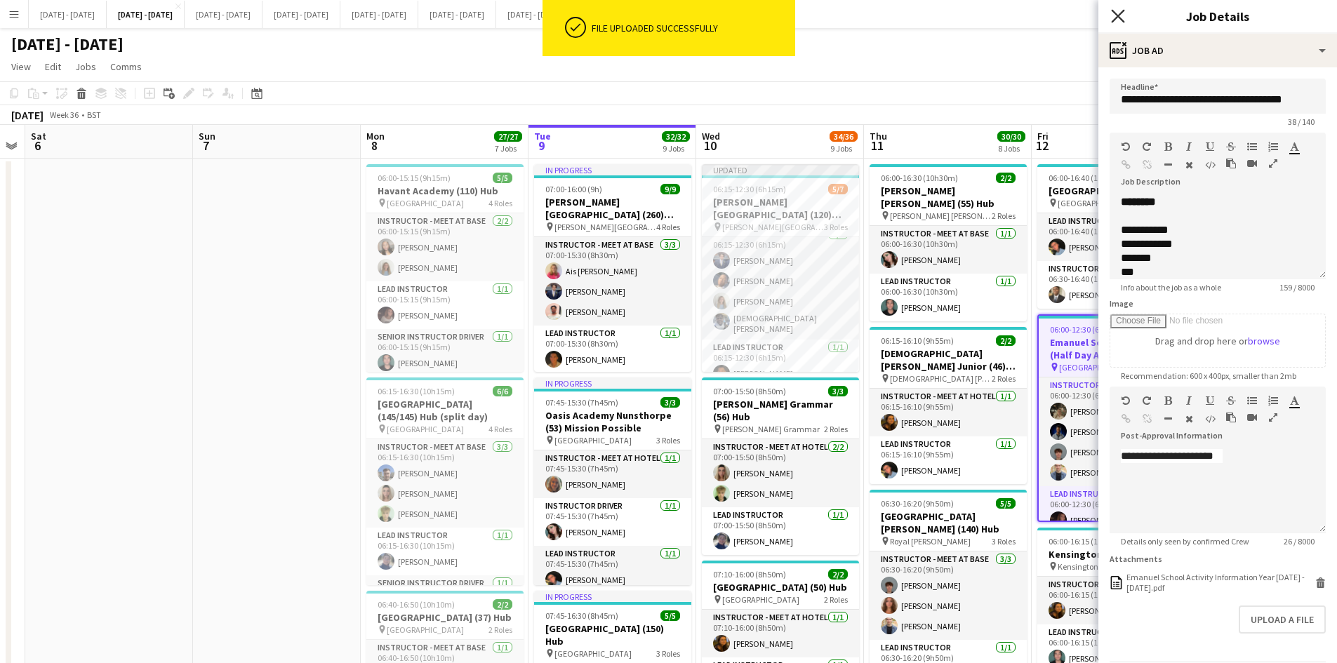
click at [1113, 12] on icon at bounding box center [1117, 15] width 13 height 13
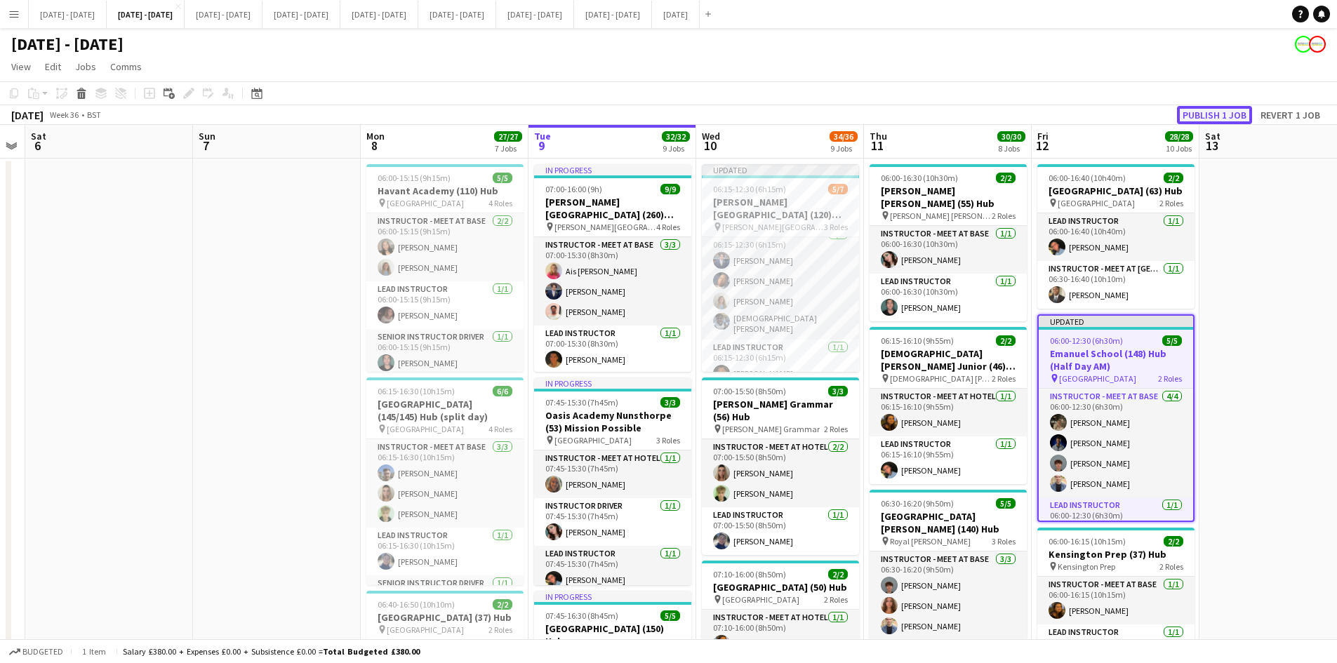
click at [1204, 114] on button "Publish 1 job" at bounding box center [1214, 115] width 75 height 18
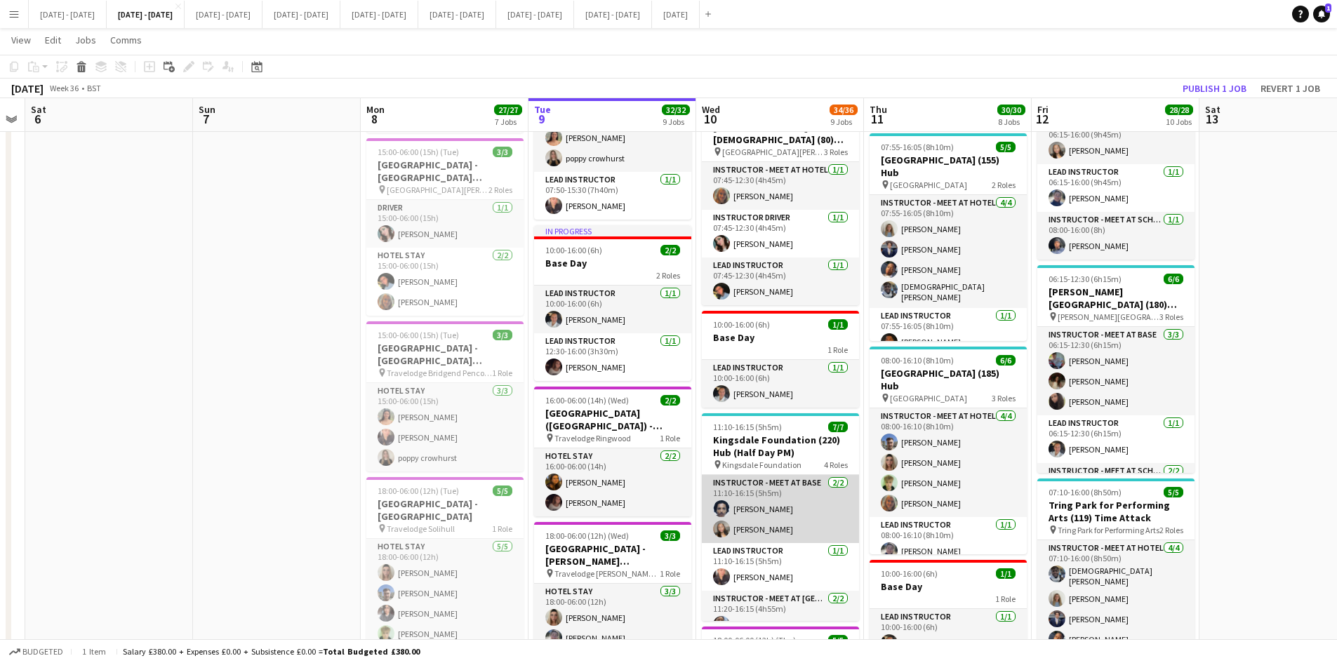
click at [764, 508] on app-card-role "Instructor - Meet at Base [DATE] 11:10-16:15 (5h5m) [PERSON_NAME] [PERSON_NAME]" at bounding box center [780, 509] width 157 height 68
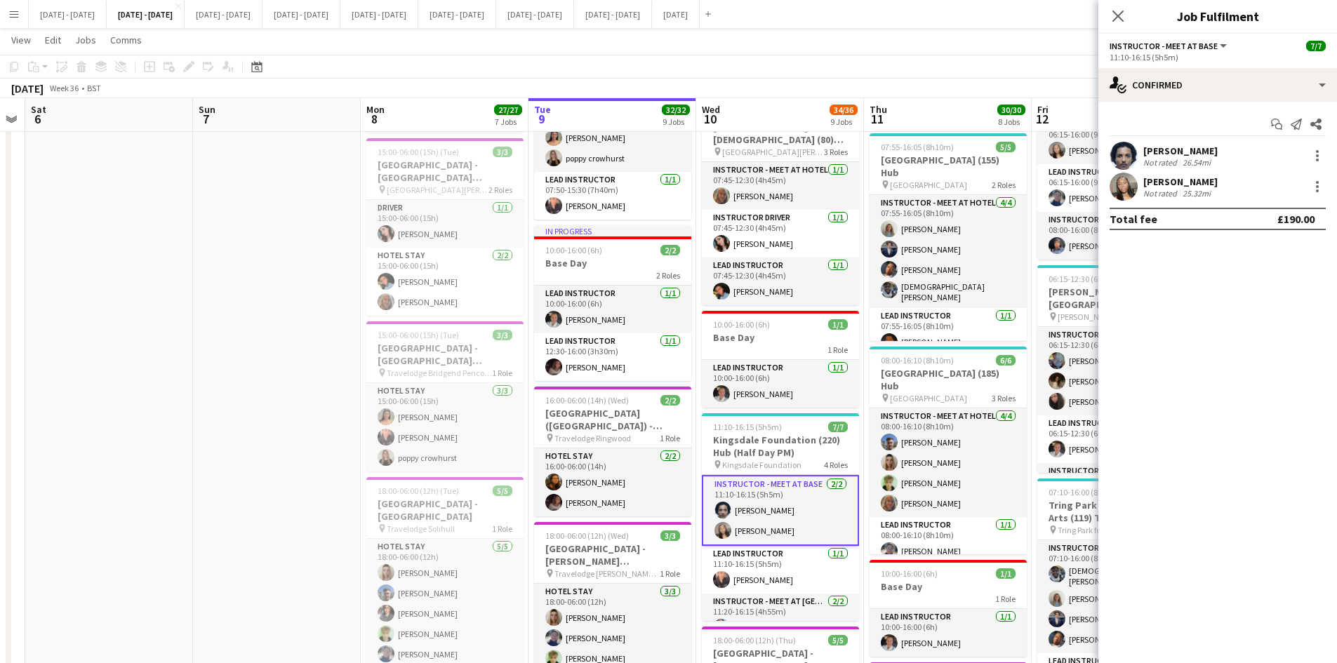
click at [1174, 152] on div "[PERSON_NAME]" at bounding box center [1180, 151] width 74 height 13
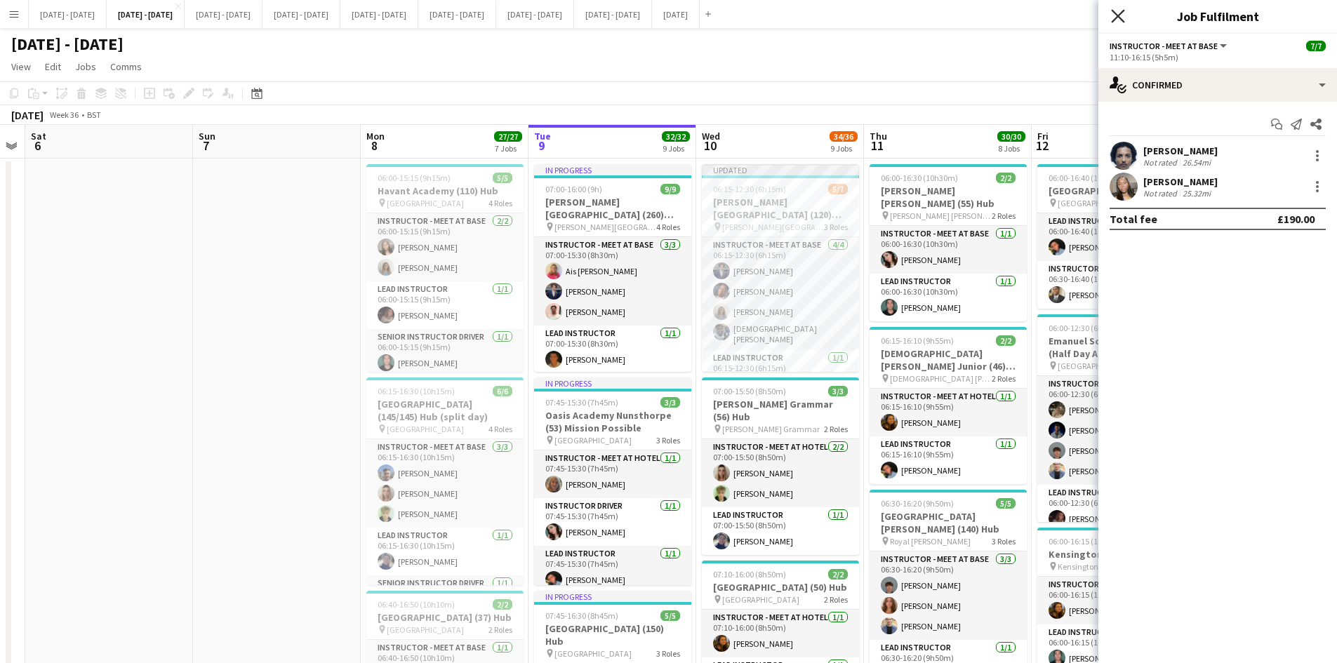
click at [1117, 10] on icon "Close pop-in" at bounding box center [1117, 15] width 13 height 13
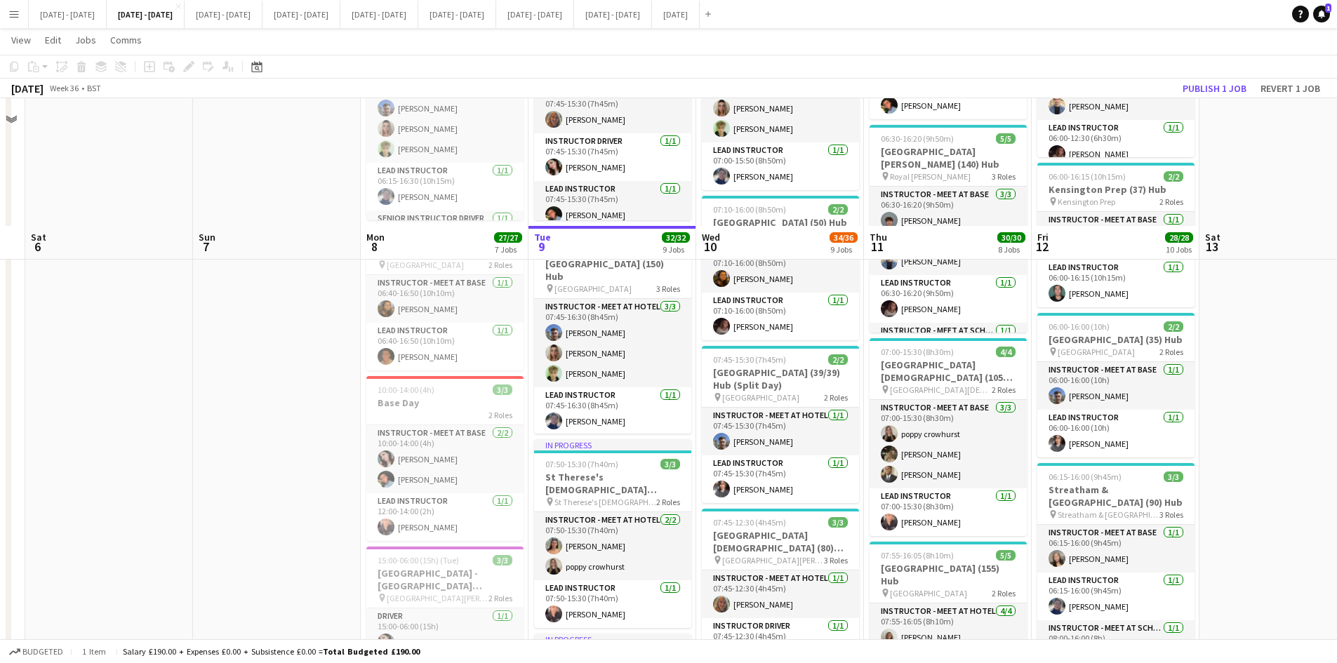
scroll to position [491, 0]
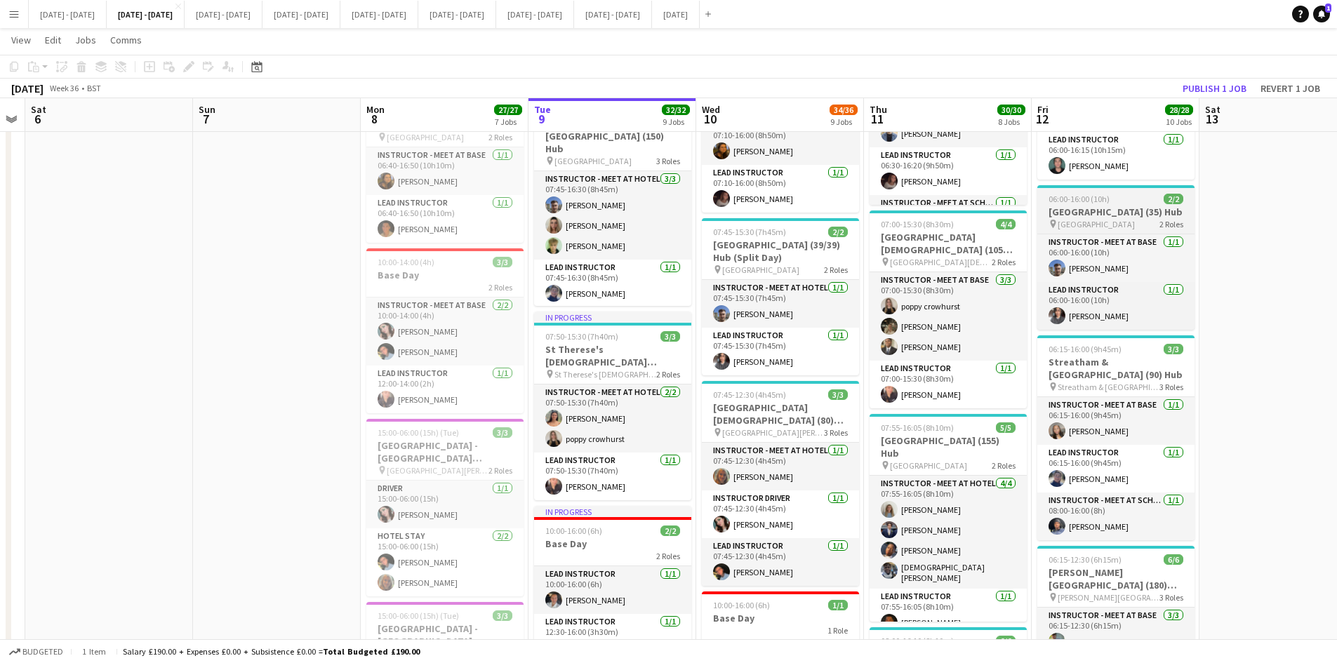
click at [1135, 204] on div "06:00-16:00 (10h) 2/2" at bounding box center [1115, 199] width 157 height 11
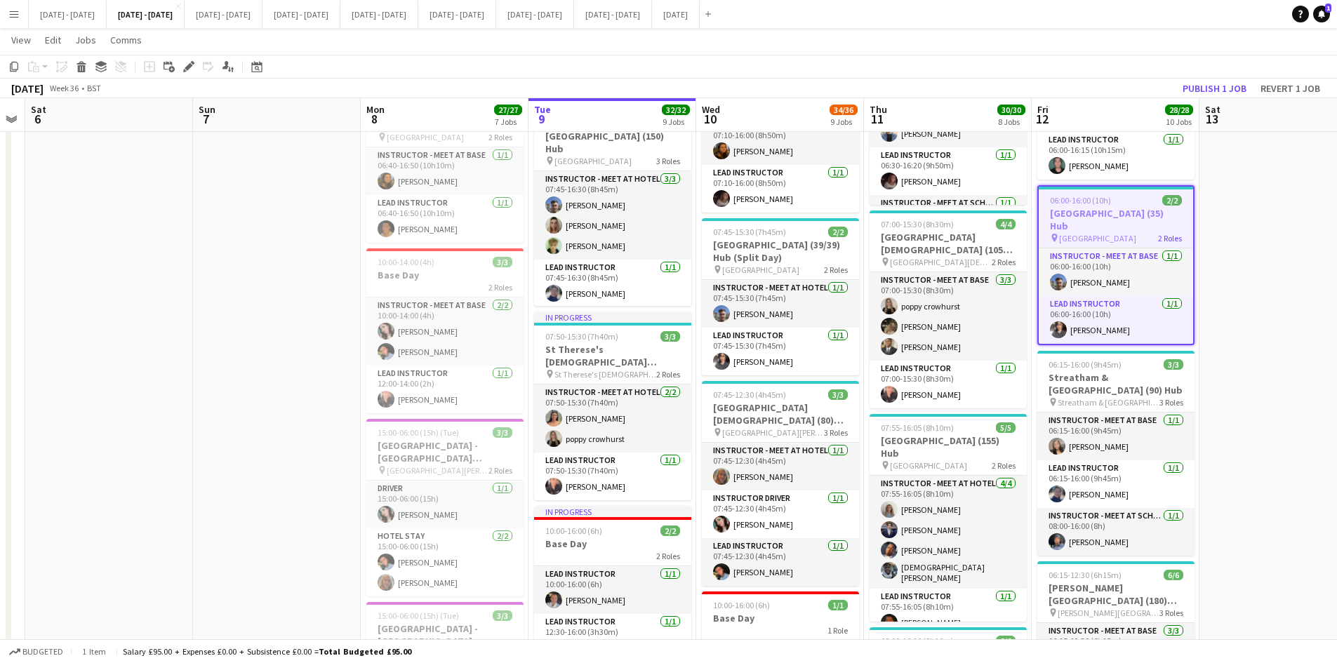
click at [1135, 206] on div "06:00-16:00 (10h) 2/2" at bounding box center [1116, 200] width 154 height 11
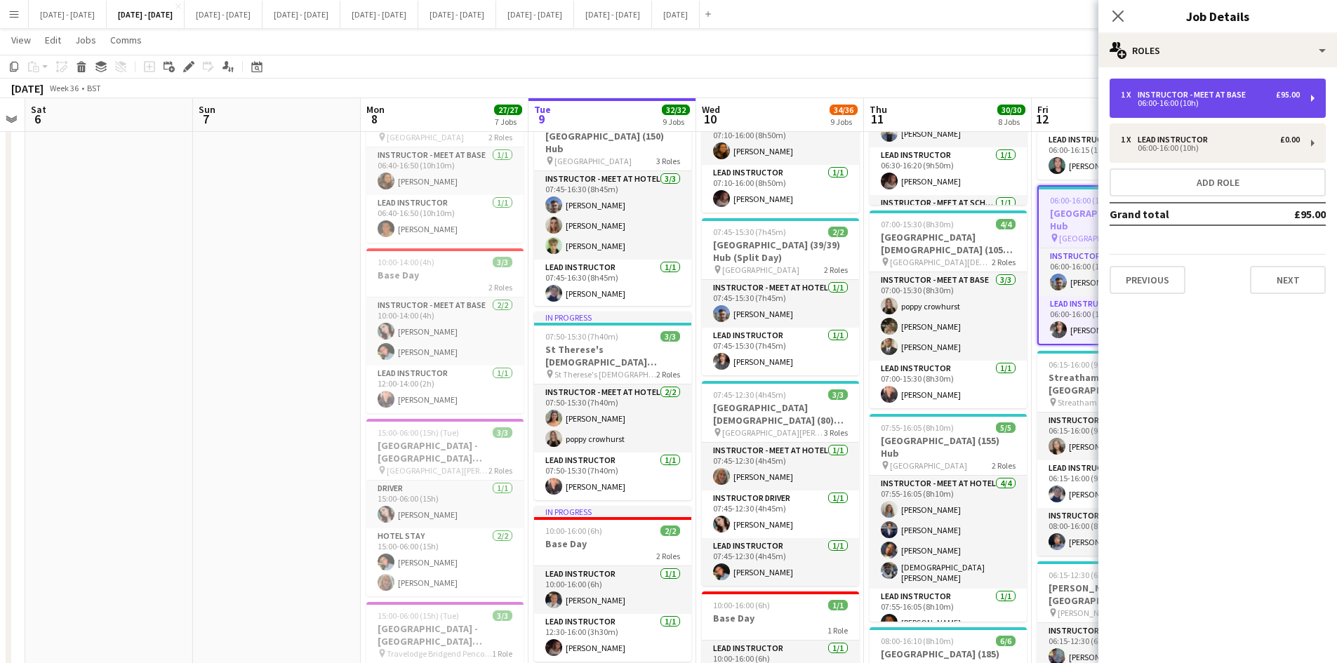
click at [1145, 100] on div "06:00-16:00 (10h)" at bounding box center [1210, 103] width 179 height 7
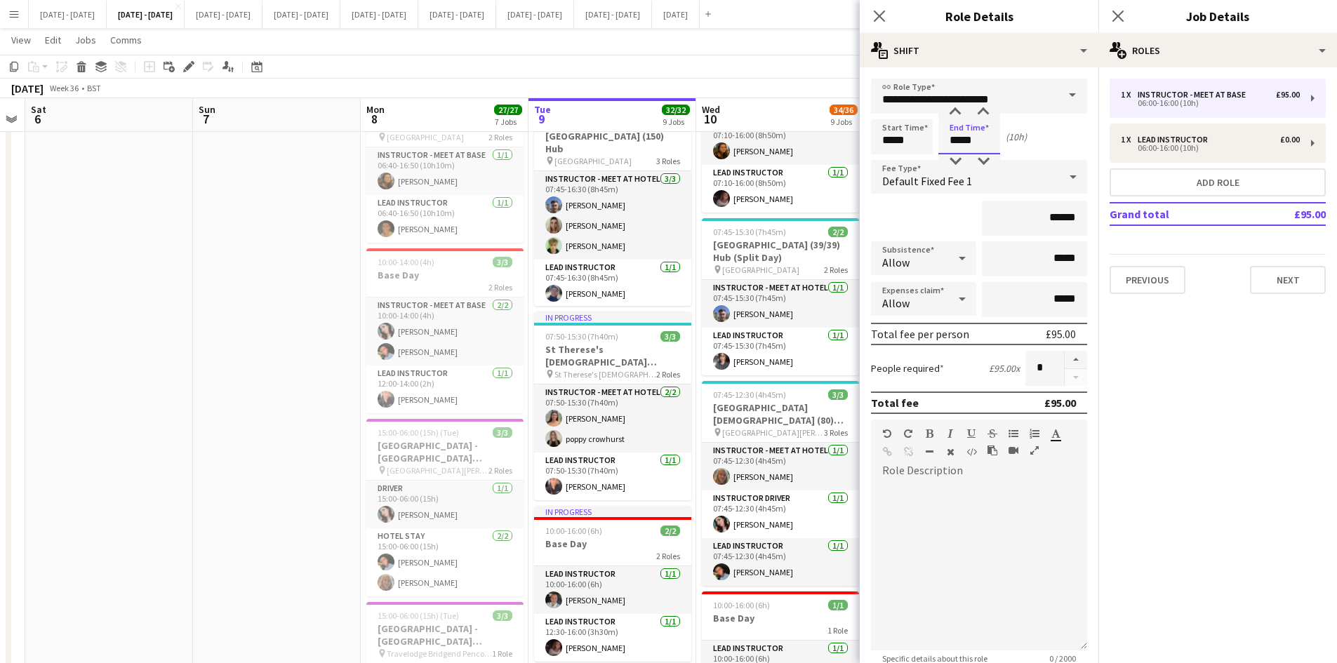
drag, startPoint x: 974, startPoint y: 144, endPoint x: 941, endPoint y: 144, distance: 33.0
click at [941, 144] on input "*****" at bounding box center [969, 136] width 62 height 35
type input "*****"
click at [881, 15] on icon at bounding box center [879, 15] width 13 height 13
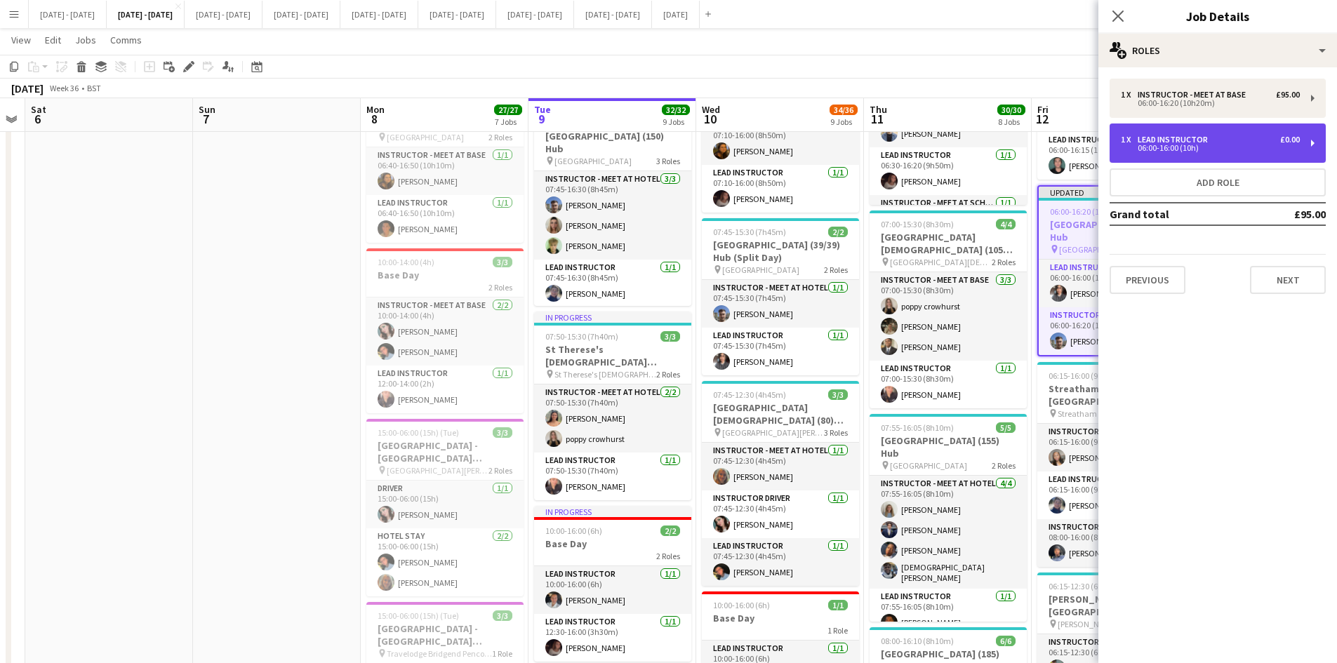
click at [1155, 150] on div "06:00-16:00 (10h)" at bounding box center [1210, 148] width 179 height 7
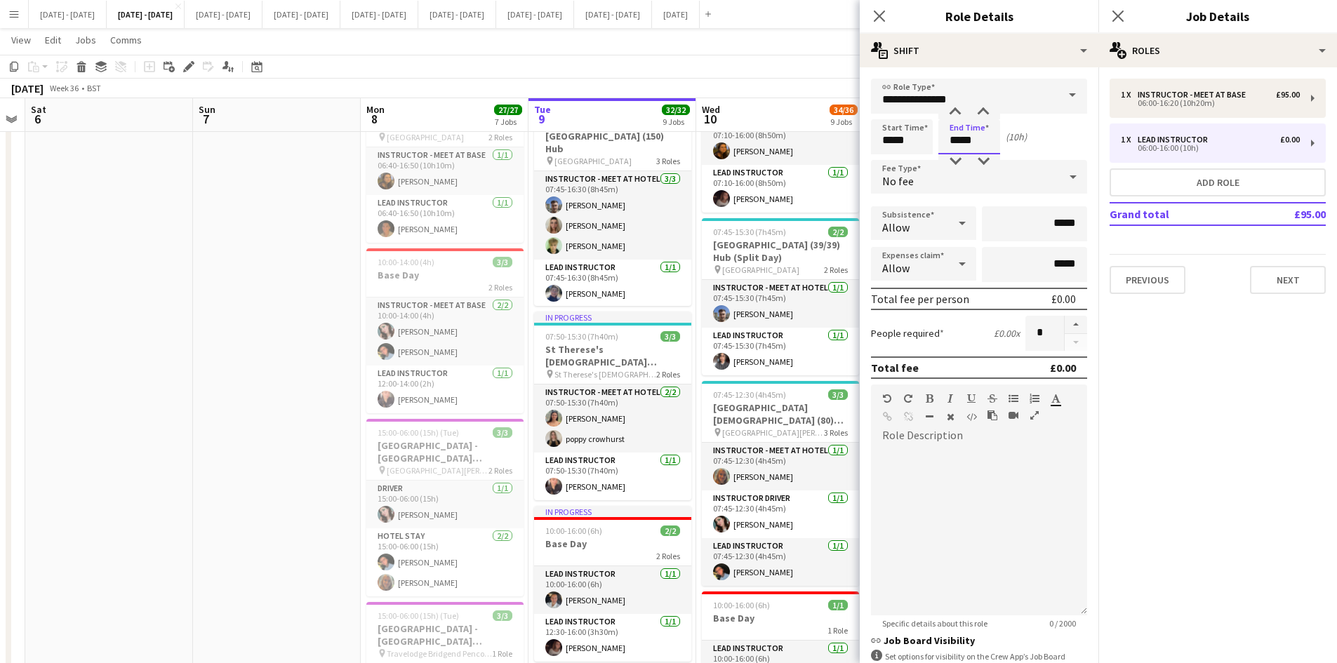
drag, startPoint x: 974, startPoint y: 140, endPoint x: 964, endPoint y: 143, distance: 9.5
click at [964, 143] on input "*****" at bounding box center [969, 136] width 62 height 35
type input "*****"
